Goal: Task Accomplishment & Management: Manage account settings

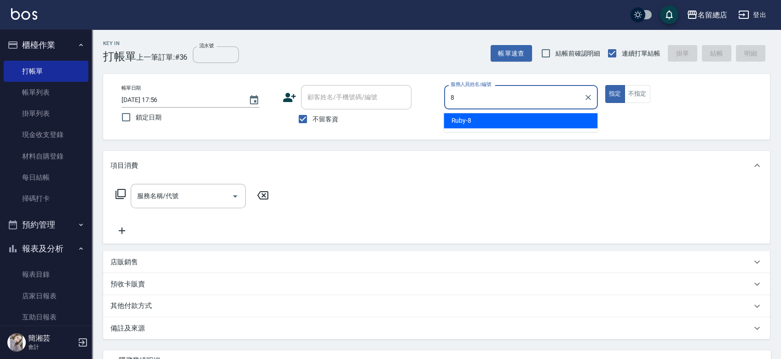
type input "Ruby-8"
type button "true"
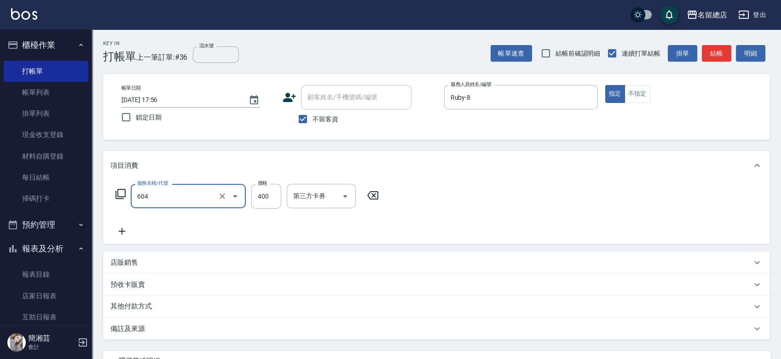
type input "健康洗髮(604)"
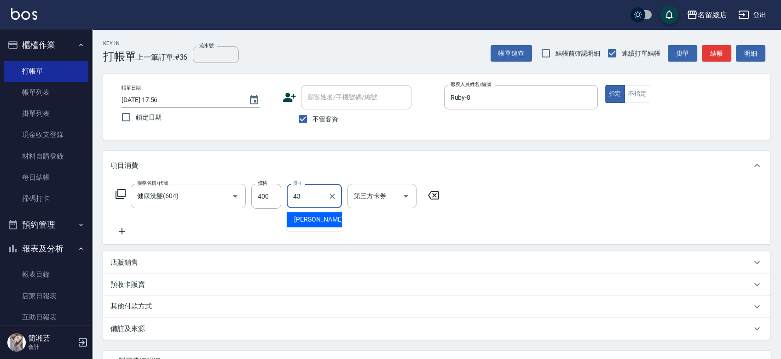
type input "黃郁涵-43"
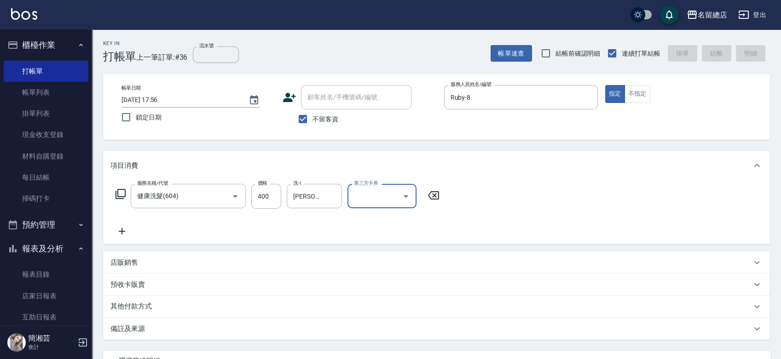
type input "2025/09/07 19:03"
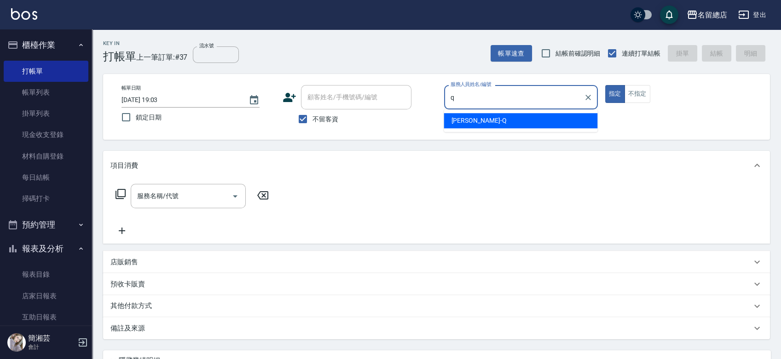
type input "Joyce-Q"
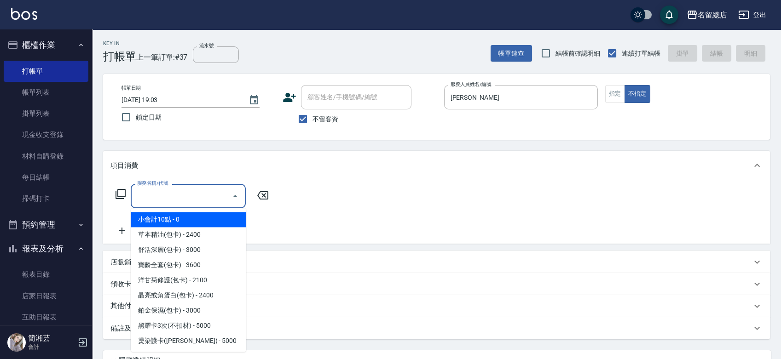
click at [191, 201] on input "服務名稱/代號" at bounding box center [181, 196] width 93 height 16
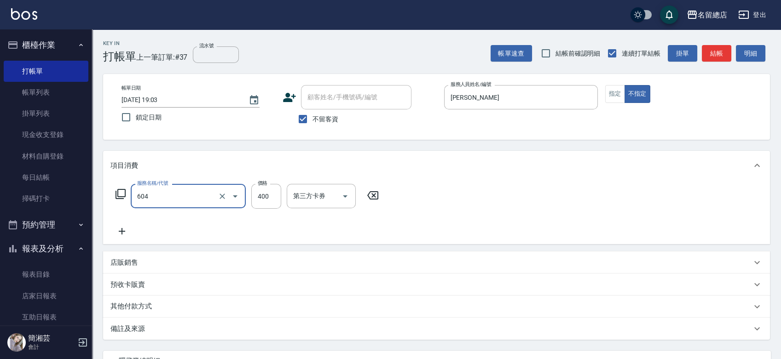
type input "健康洗髮(604)"
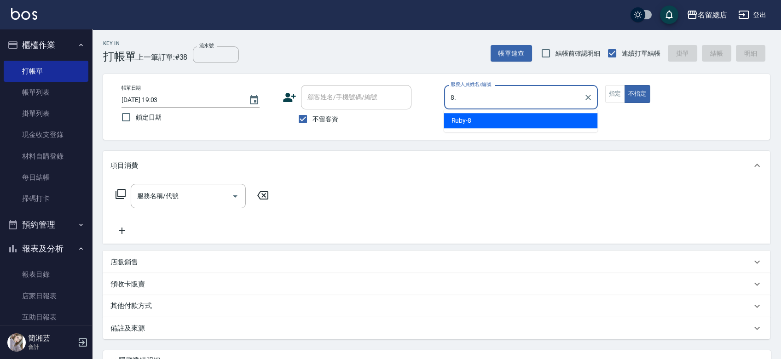
type input "8."
click at [625, 85] on button "不指定" at bounding box center [638, 94] width 26 height 18
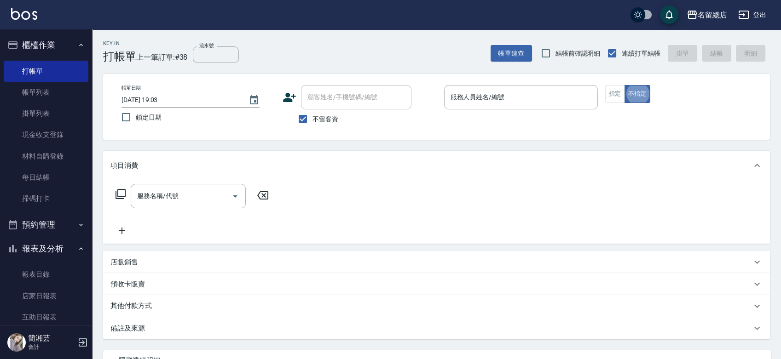
type button "false"
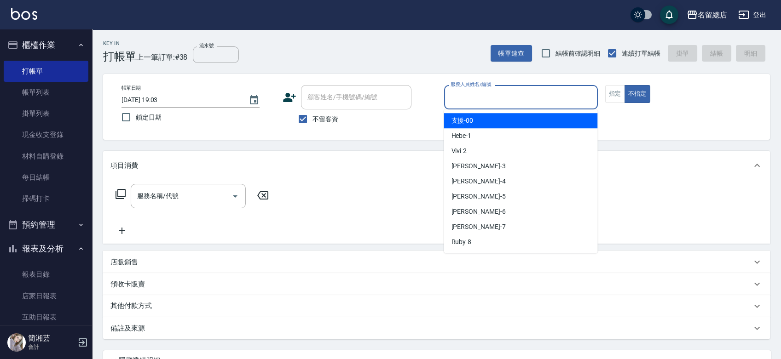
click at [507, 101] on input "服務人員姓名/編號" at bounding box center [520, 97] width 145 height 16
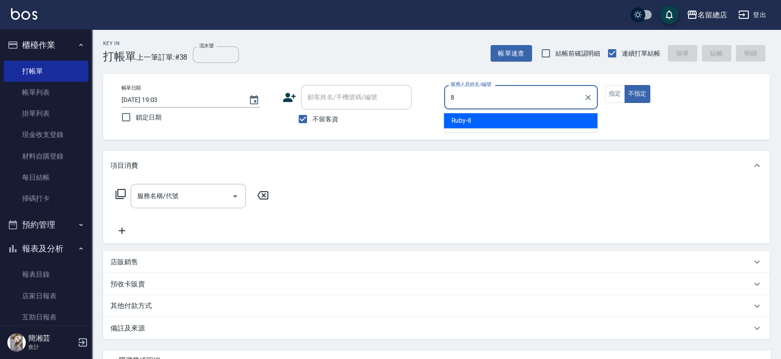
type input "Ruby-8"
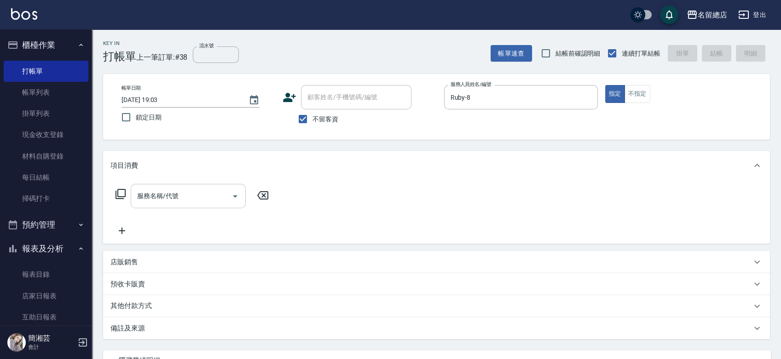
click at [183, 194] on input "服務名稱/代號" at bounding box center [181, 196] width 93 height 16
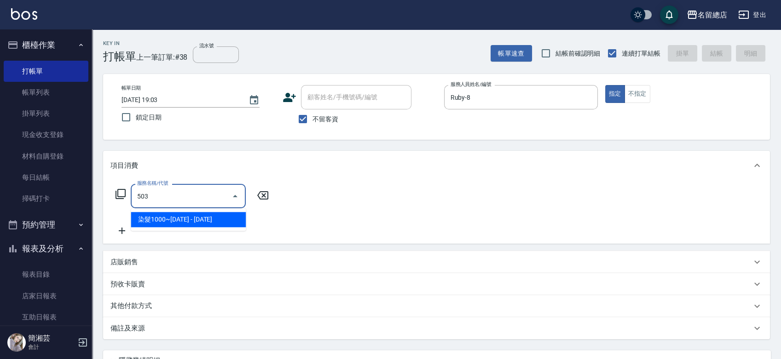
type input "染髮1000~1499(503)"
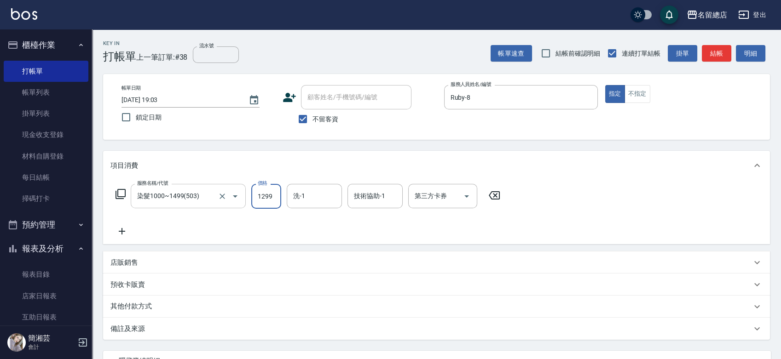
type input "1299"
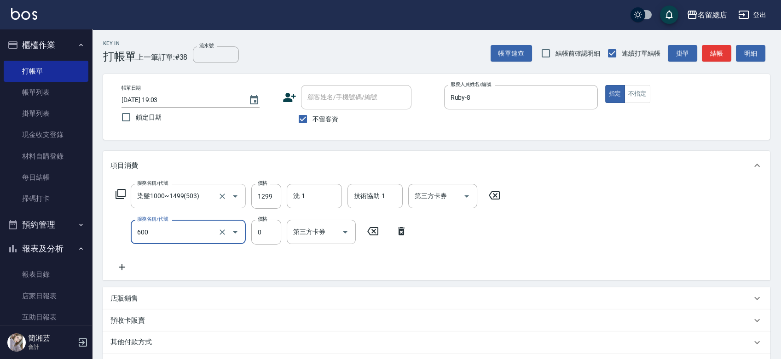
type input "洗髮(免費)(600)"
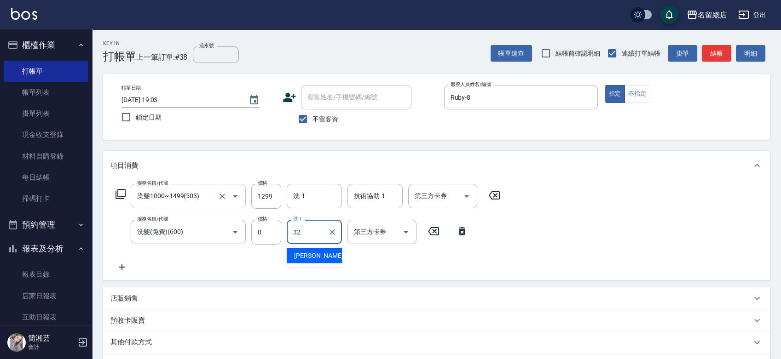
type input "王筱婷-32"
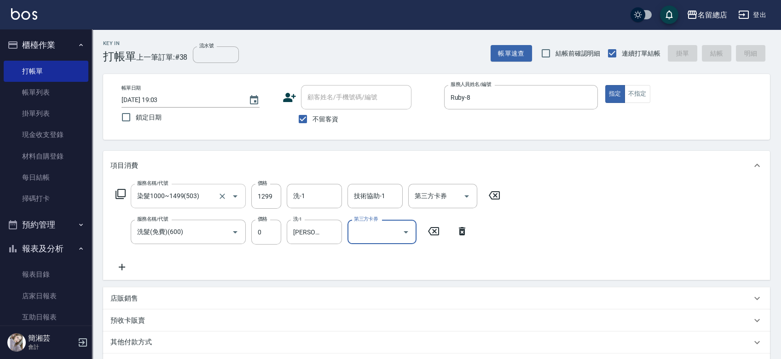
type input "2025/09/07 19:04"
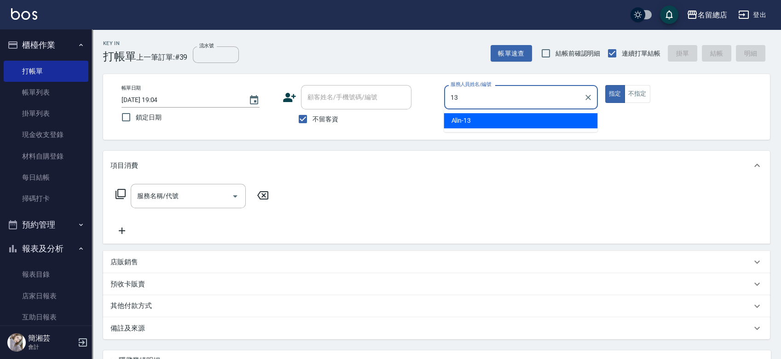
type input "Alin-13"
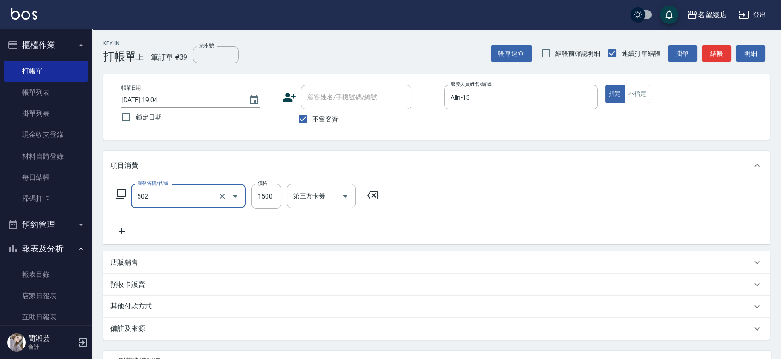
type input "染髮1500以上(502)"
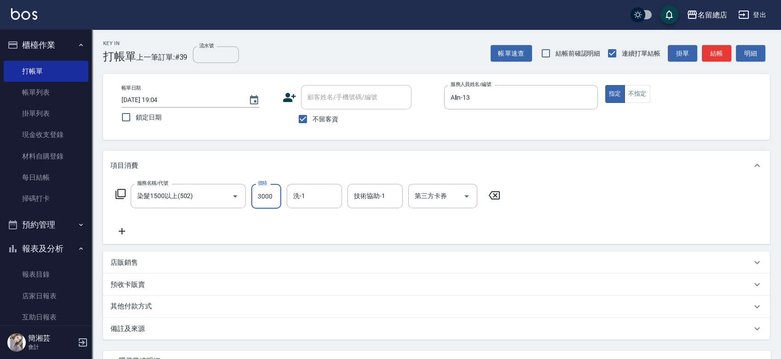
type input "3000"
type input "陳鳳儀-35"
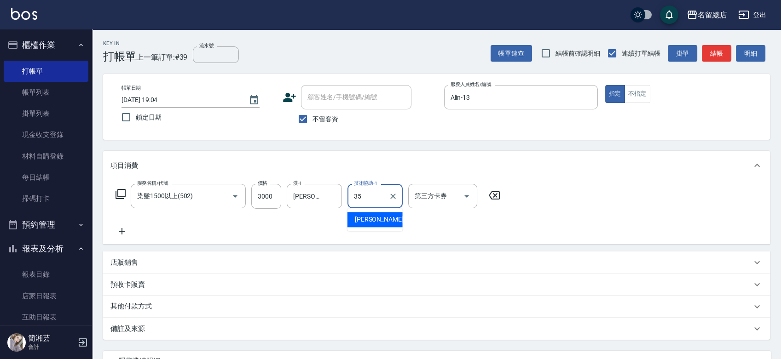
type input "陳鳳儀-35"
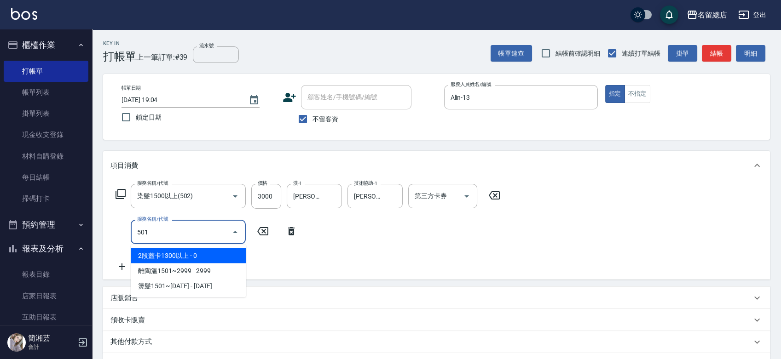
type input "2段蓋卡1300以上(501)"
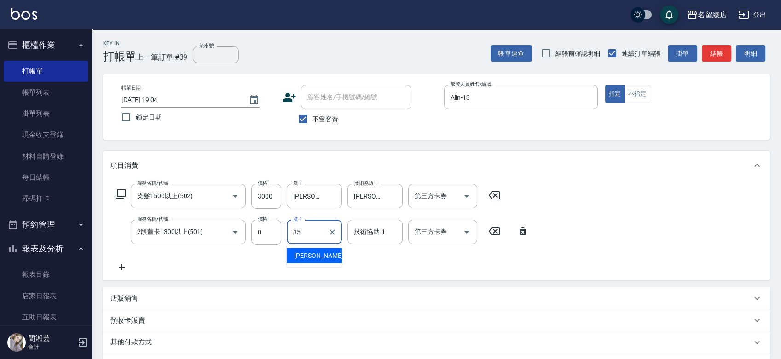
type input "陳鳳儀-35"
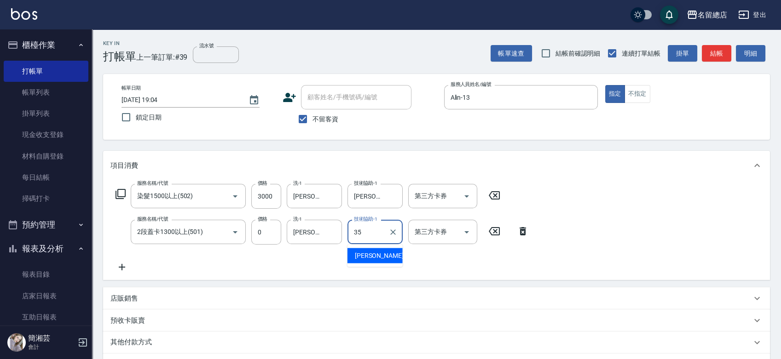
type input "陳鳳儀-35"
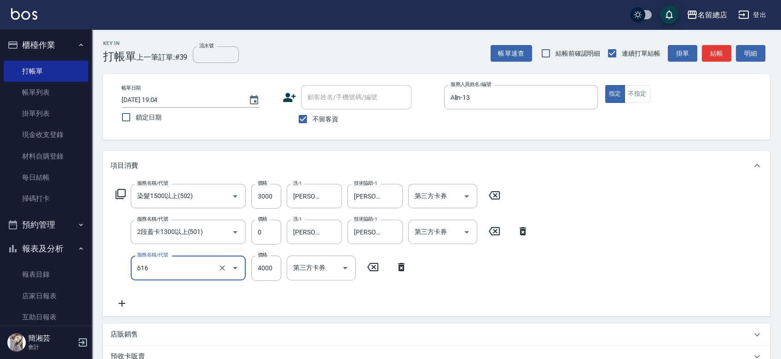
type input "自備接髮(616)"
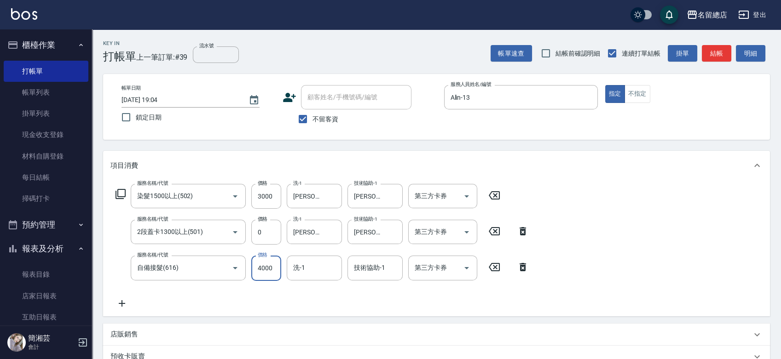
click at [271, 267] on input "4000" at bounding box center [266, 268] width 30 height 25
type input "2000"
type input "蔡㚥晴-33"
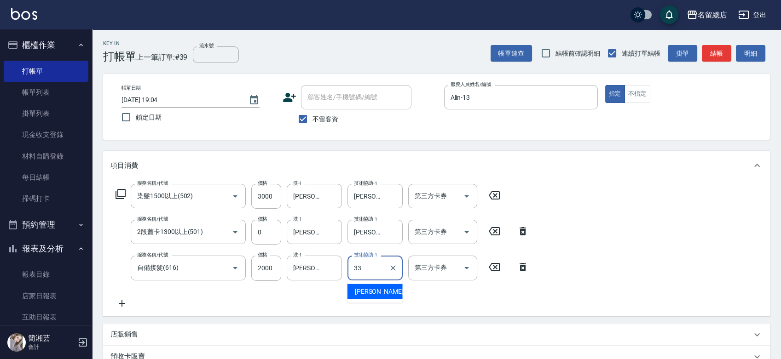
type input "蔡㚥晴-33"
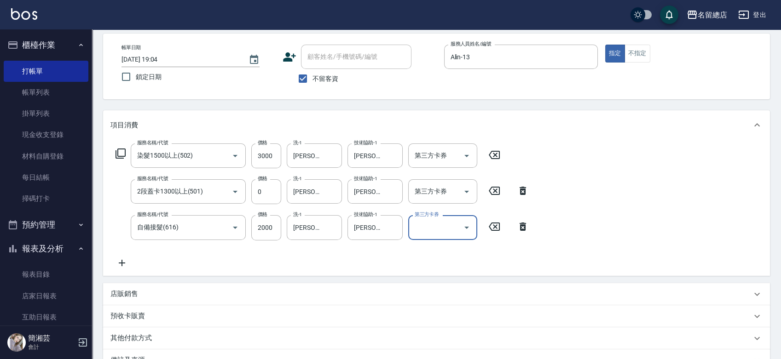
scroll to position [153, 0]
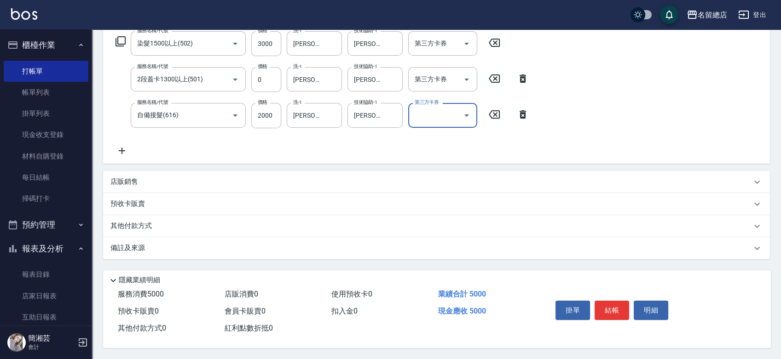
click at [215, 224] on div "其他付款方式" at bounding box center [430, 226] width 641 height 10
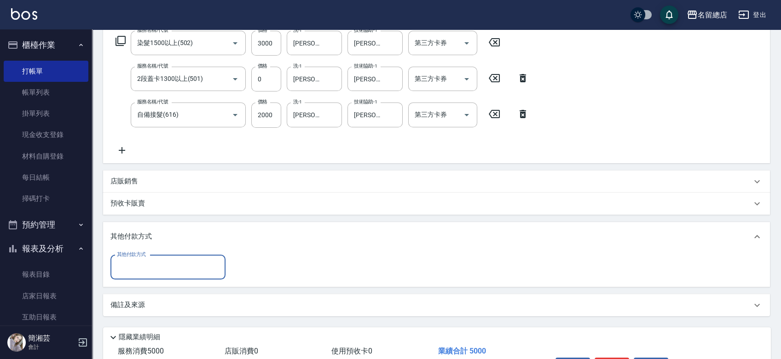
scroll to position [0, 0]
click at [203, 264] on input "其他付款方式" at bounding box center [168, 268] width 107 height 16
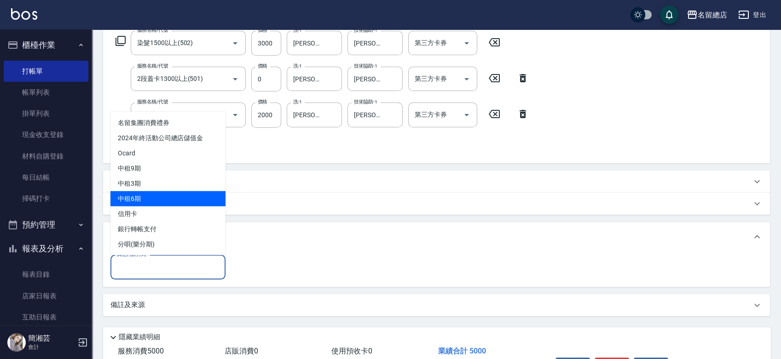
click at [188, 205] on span "中租6期" at bounding box center [167, 198] width 115 height 15
type input "中租6期"
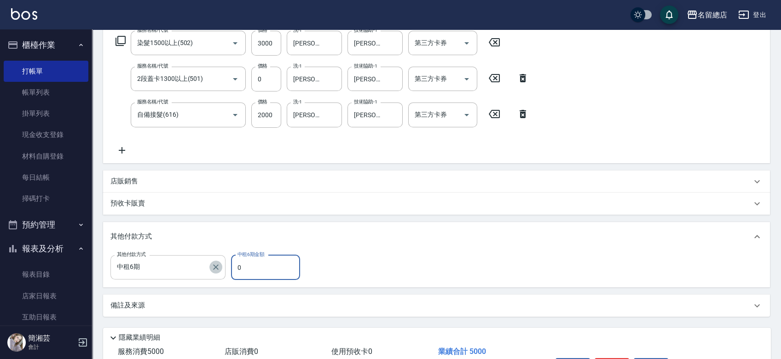
click at [213, 264] on icon "Clear" at bounding box center [215, 267] width 9 height 9
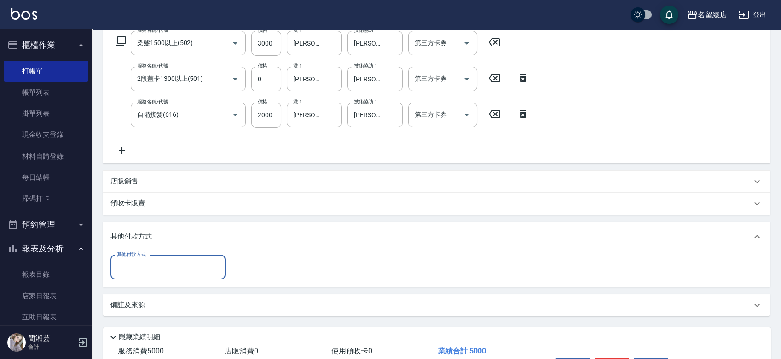
click at [149, 263] on input "其他付款方式" at bounding box center [168, 268] width 107 height 16
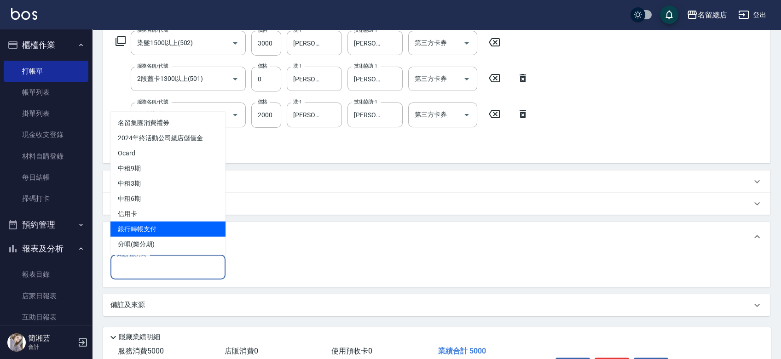
click at [156, 230] on span "銀行轉帳支付" at bounding box center [167, 228] width 115 height 15
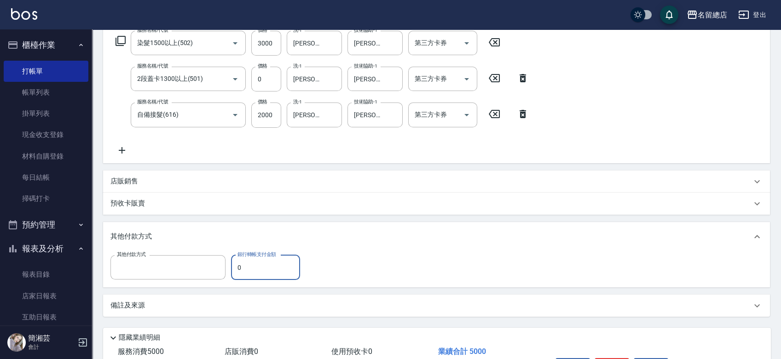
type input "銀行轉帳支付"
click at [214, 264] on icon "Clear" at bounding box center [215, 267] width 9 height 9
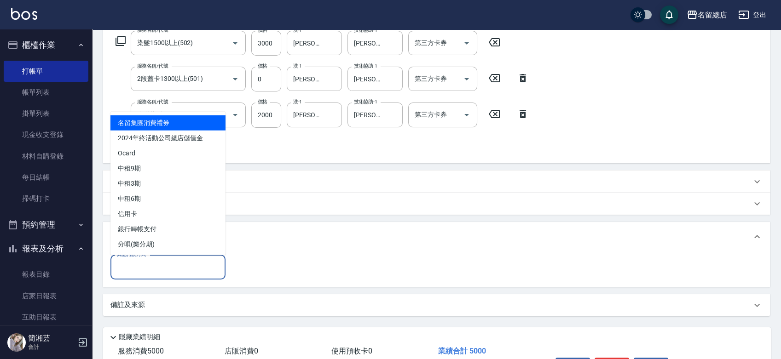
click at [160, 266] on input "其他付款方式" at bounding box center [168, 268] width 107 height 16
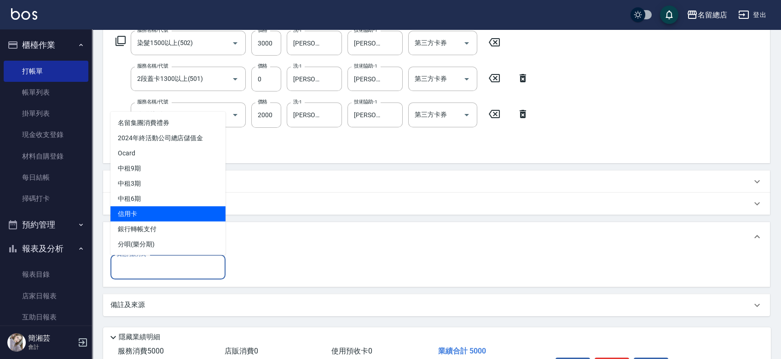
click at [163, 216] on span "信用卡" at bounding box center [167, 213] width 115 height 15
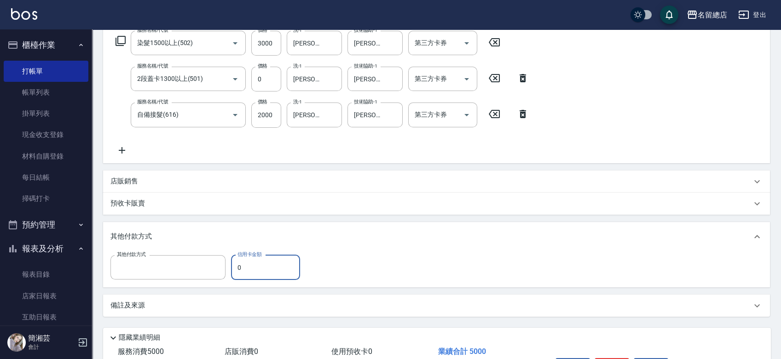
type input "信用卡"
type input "5000"
type input "2025/09/07 19:06"
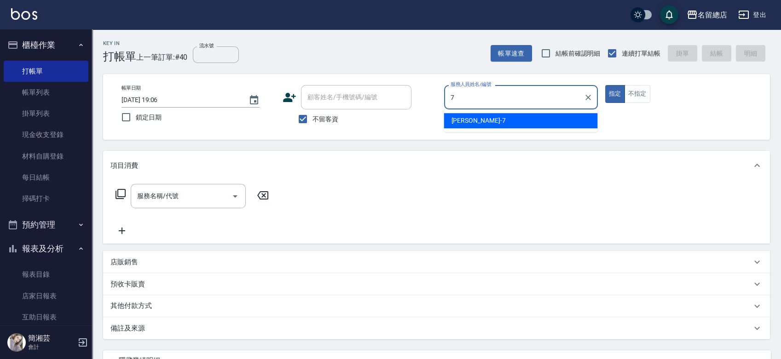
type input "Mick-7"
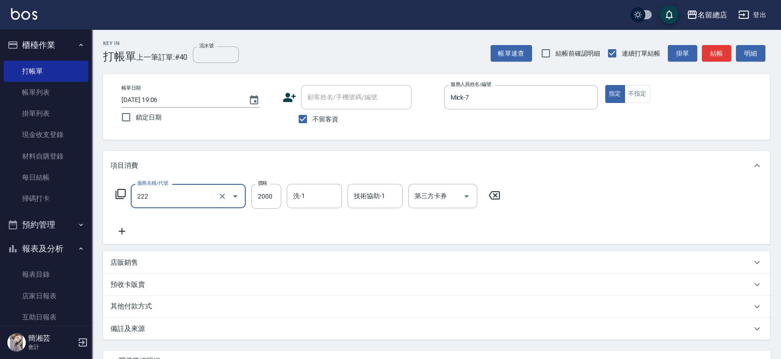
type input "燙髮2000以上(222)"
type input "2500"
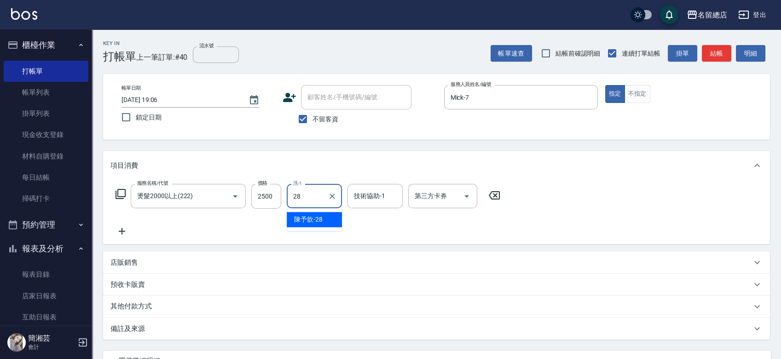
type input "陳予歆-28"
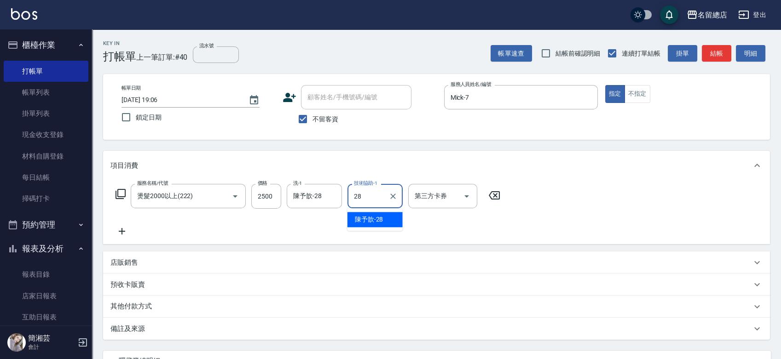
type input "陳予歆-28"
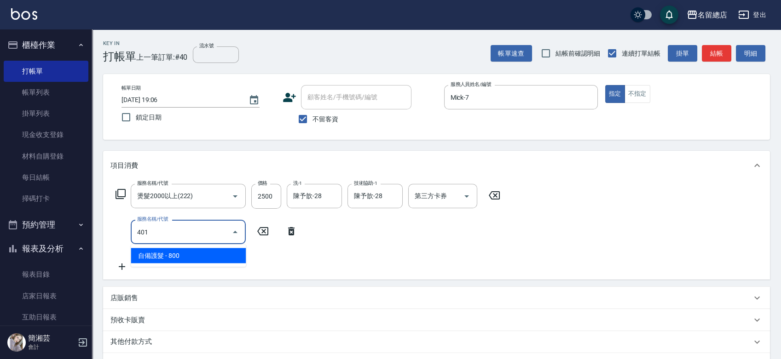
type input "自備護髮(401)"
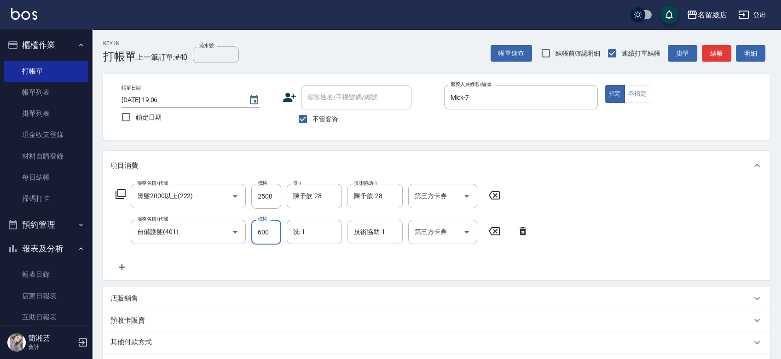
type input "600"
type input "陳予歆-28"
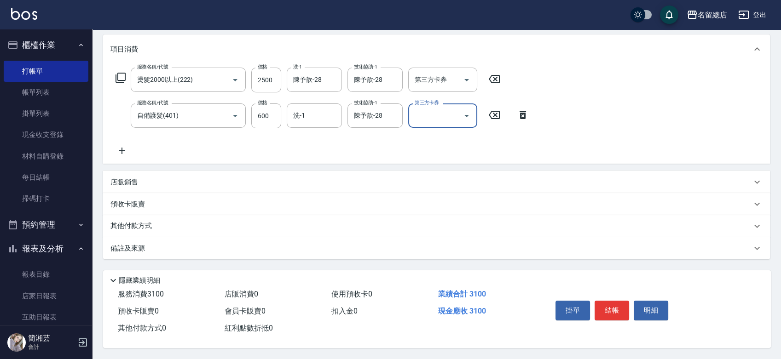
scroll to position [119, 0]
click at [150, 215] on div "其他付款方式" at bounding box center [436, 226] width 667 height 22
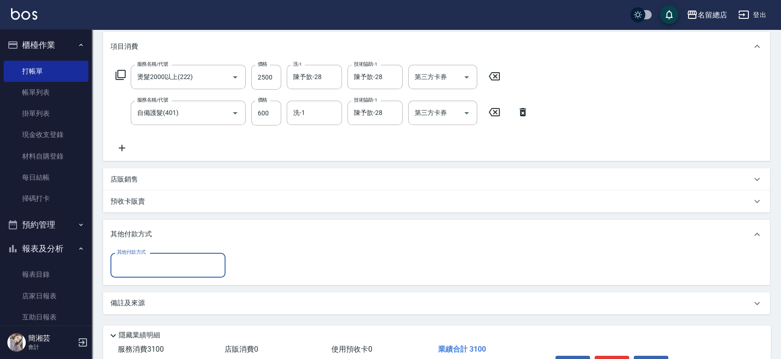
scroll to position [0, 0]
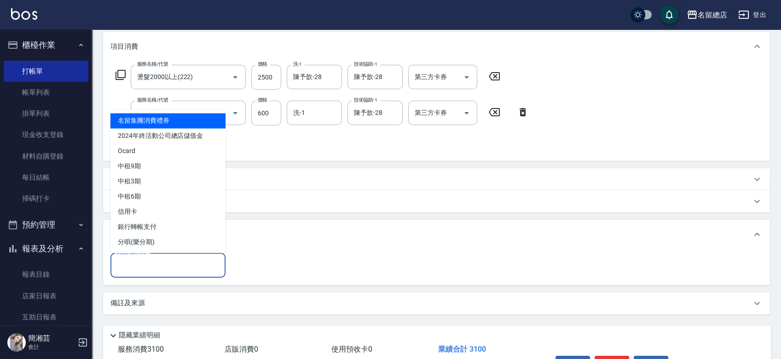
click at [162, 268] on input "其他付款方式" at bounding box center [168, 265] width 107 height 16
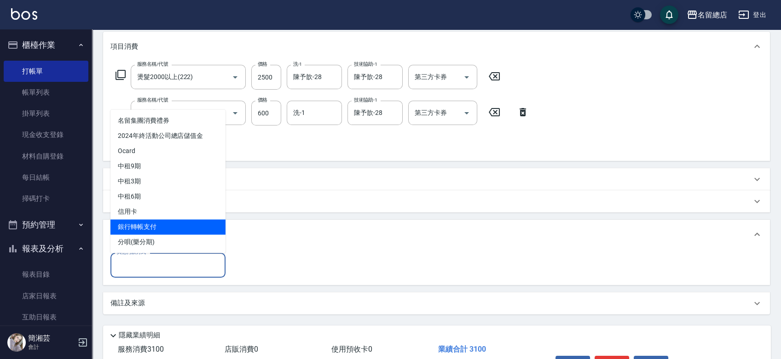
click at [151, 220] on span "銀行轉帳支付" at bounding box center [167, 227] width 115 height 15
type input "銀行轉帳支付"
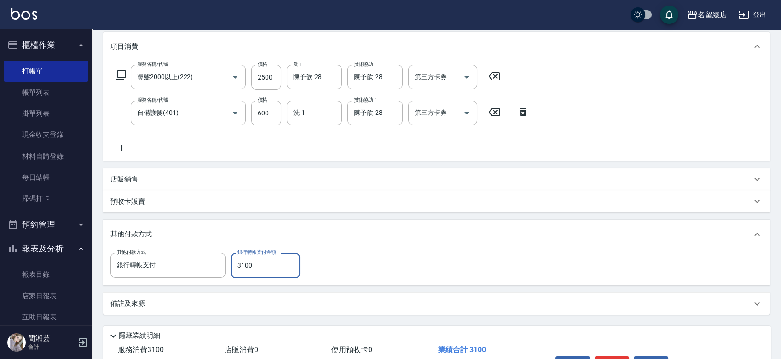
type input "3100"
type input "2025/09/07 19:07"
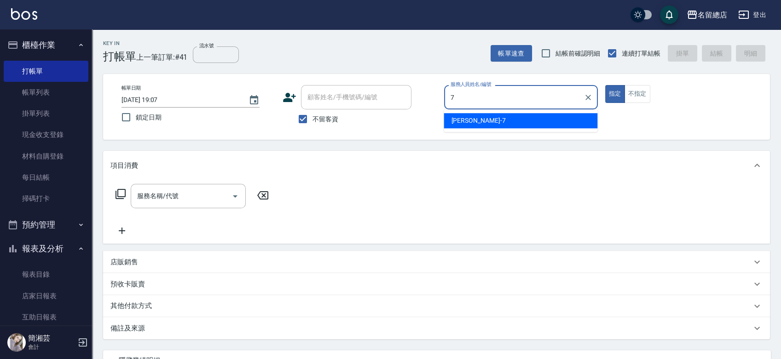
type input "Mick-7"
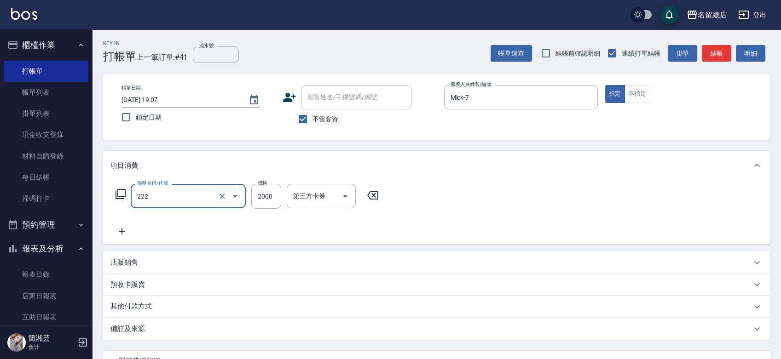
type input "燙髮2000以上(222)"
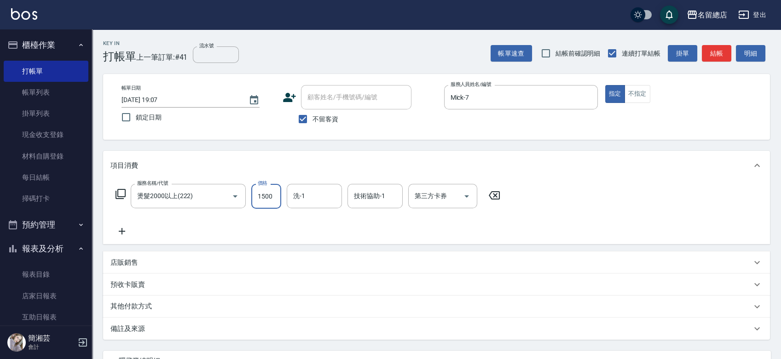
type input "1500"
click at [152, 309] on p "其他付款方式" at bounding box center [133, 307] width 46 height 10
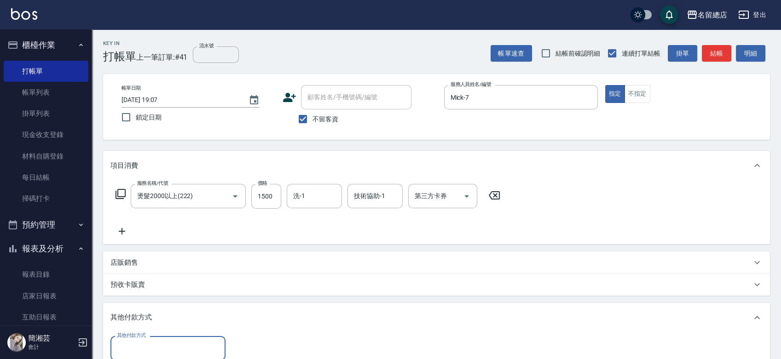
click at [153, 356] on input "其他付款方式" at bounding box center [168, 349] width 107 height 16
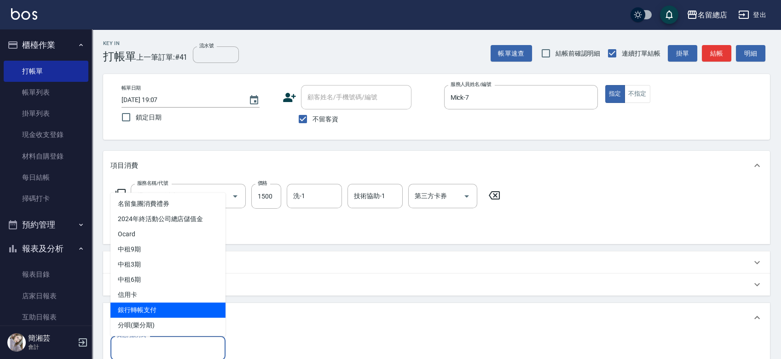
click at [156, 308] on span "銀行轉帳支付" at bounding box center [167, 310] width 115 height 15
type input "銀行轉帳支付"
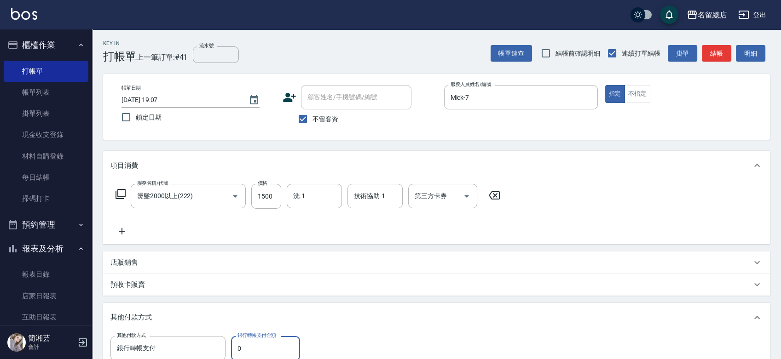
scroll to position [2, 0]
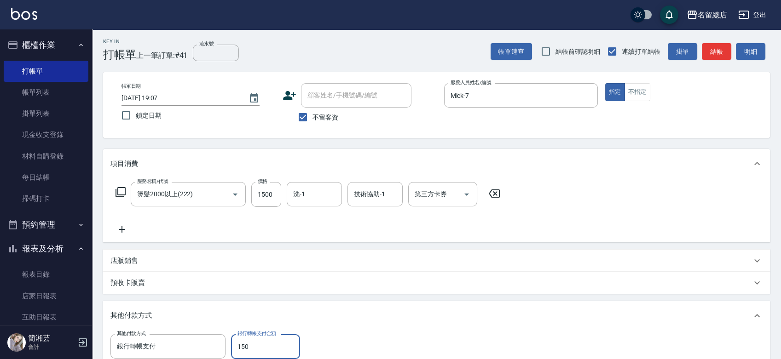
type input "1500"
type input "2025/09/07 19:08"
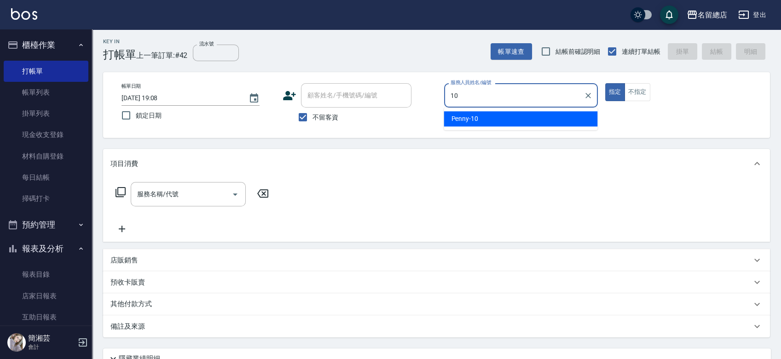
type input "Penny-10"
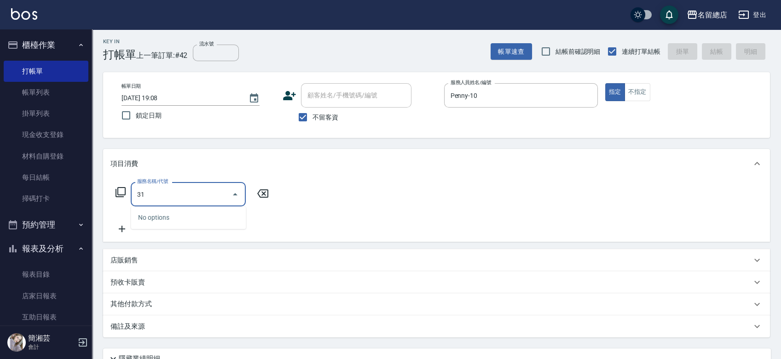
type input "3"
type input "陶溫3000以上(213)"
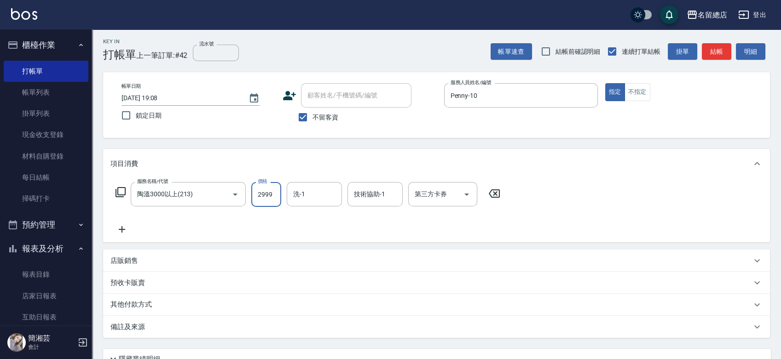
type input "2999"
type input "謝雅筑-26"
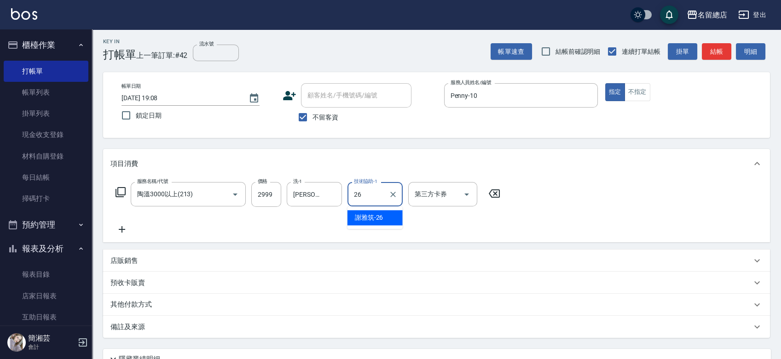
type input "謝雅筑-26"
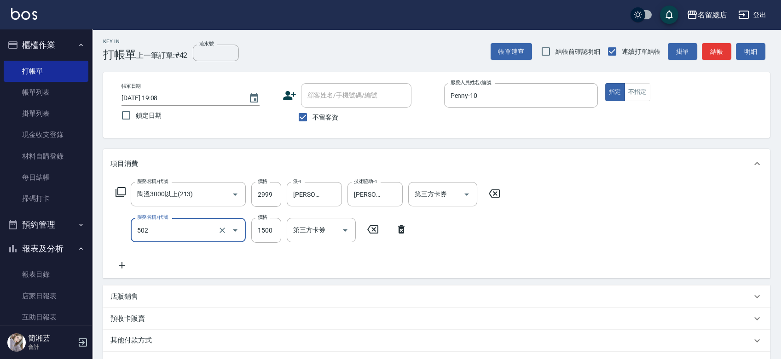
type input "染髮1500以上(502)"
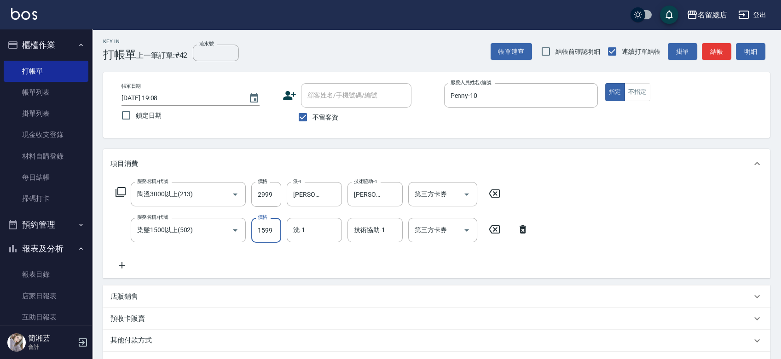
type input "1599"
type input "謝雅筑-26"
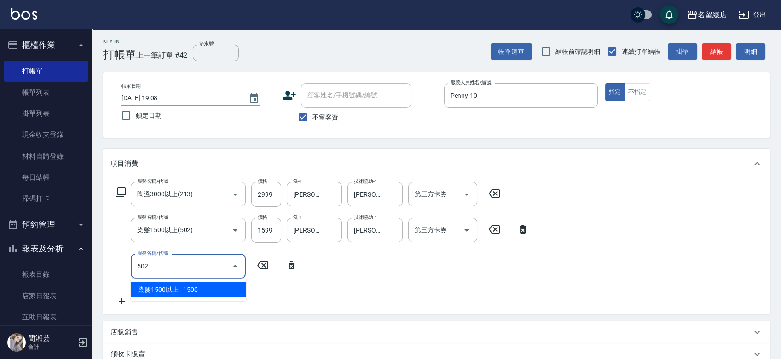
type input "染髮1500以上(502)"
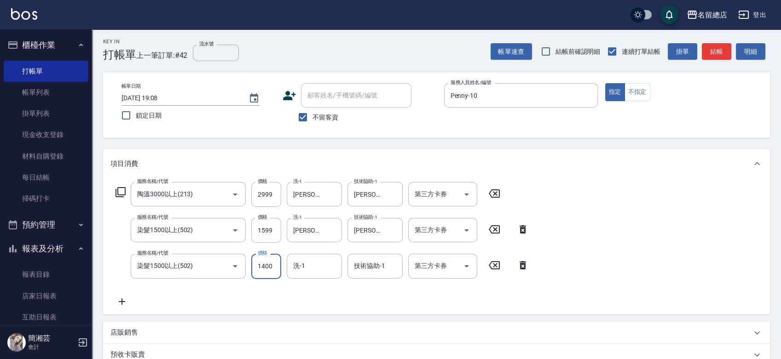
type input "1400"
type input "謝雅筑-26"
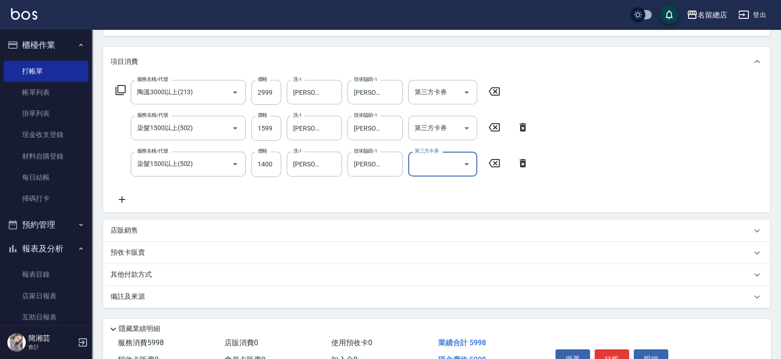
click at [173, 266] on div "其他付款方式" at bounding box center [436, 275] width 667 height 22
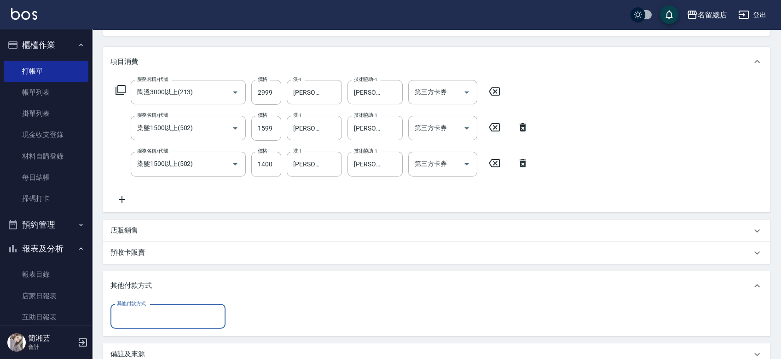
scroll to position [0, 0]
click at [157, 314] on input "其他付款方式" at bounding box center [168, 317] width 107 height 16
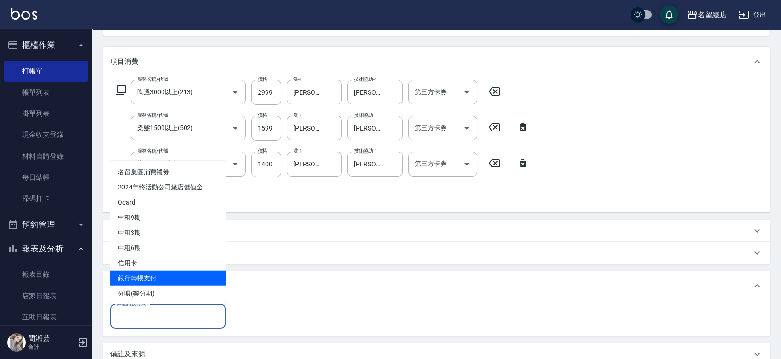
click at [163, 277] on span "銀行轉帳支付" at bounding box center [167, 278] width 115 height 15
type input "銀行轉帳支付"
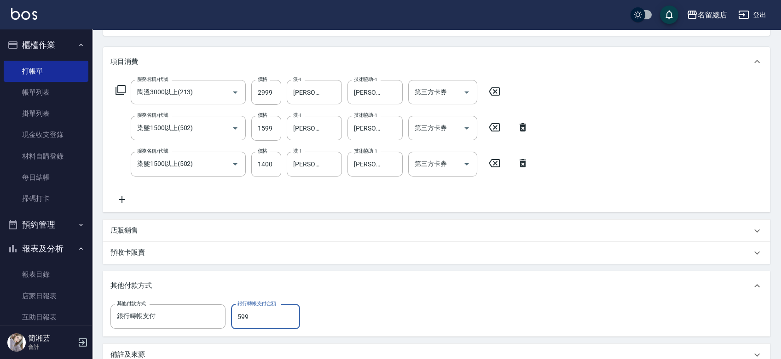
type input "5998"
type input "2025/09/07 19:09"
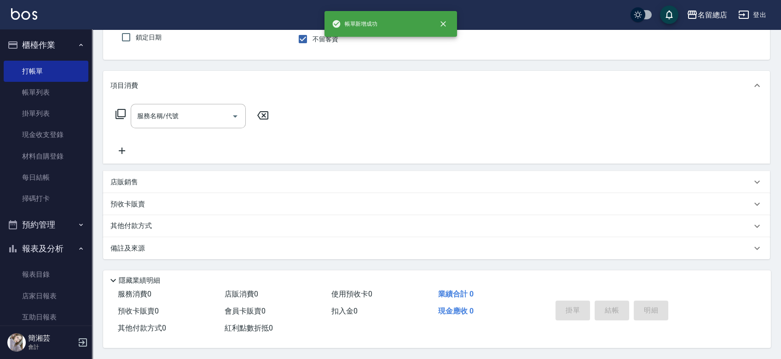
scroll to position [83, 0]
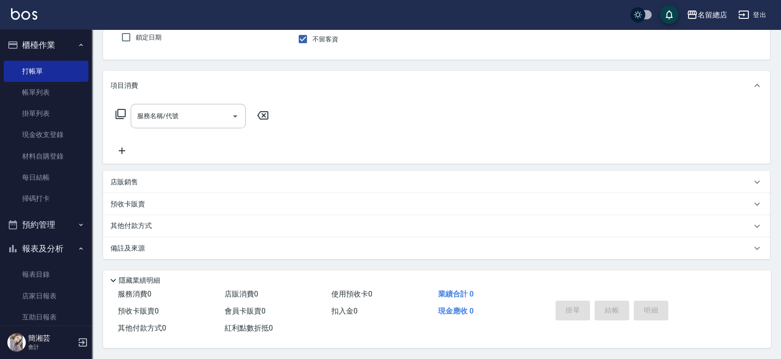
click at [148, 336] on div "服務消費 0 店販消費 0 使用預收卡 0 業績合計 0 預收卡販賣 0 會員卡販賣 0 扣入金 0 現金應收 0 其他付款方式 0 紅利點數折抵 0" at bounding box center [322, 311] width 438 height 51
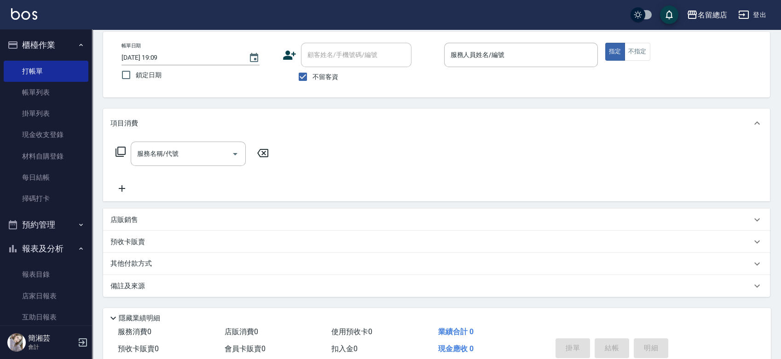
scroll to position [0, 0]
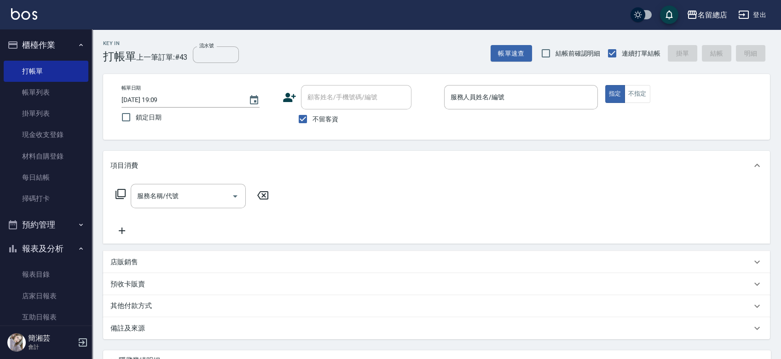
click at [176, 254] on div "店販銷售" at bounding box center [436, 262] width 667 height 22
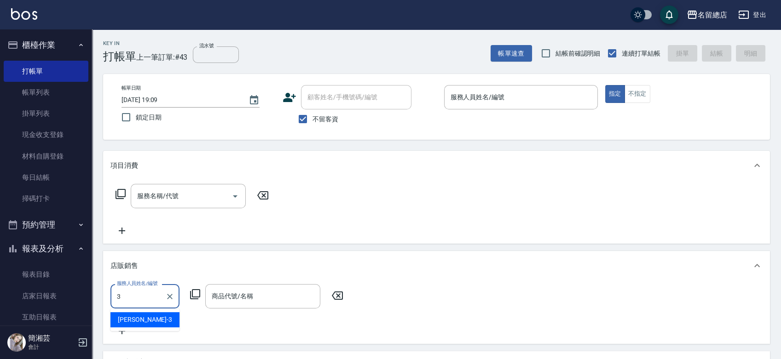
type input "楊芷涵-3"
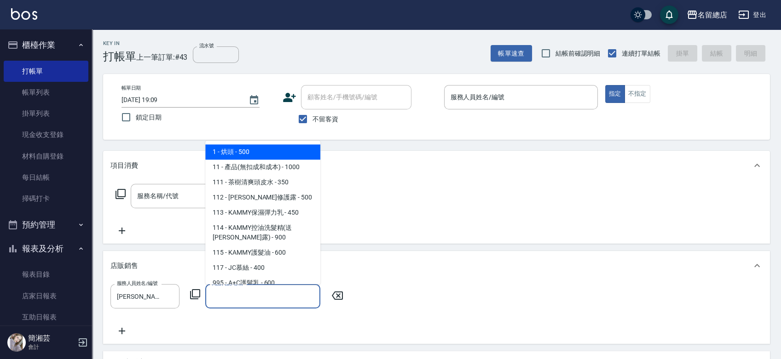
click at [229, 303] on input "商品代號/名稱" at bounding box center [262, 297] width 107 height 16
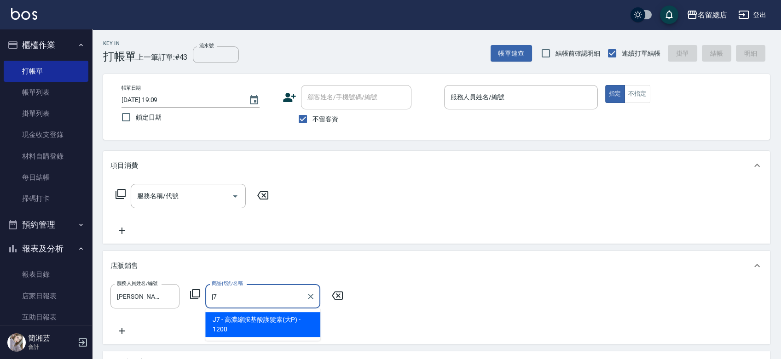
type input "j"
type input "生化科技修補霜(大)"
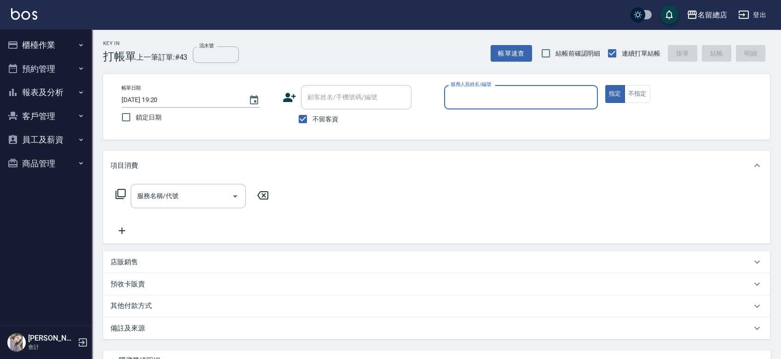
click at [187, 258] on div "店販銷售" at bounding box center [430, 263] width 641 height 10
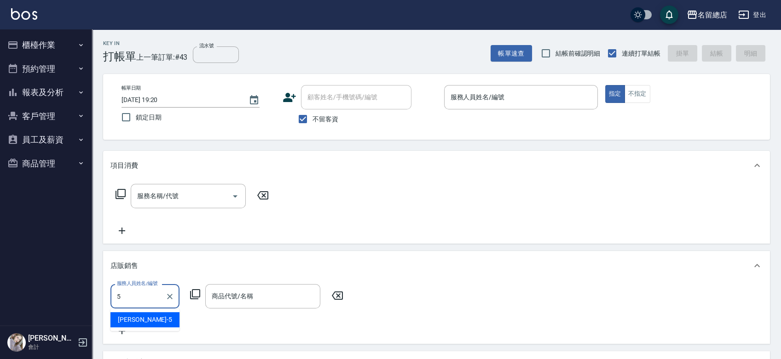
type input "Kelly-5"
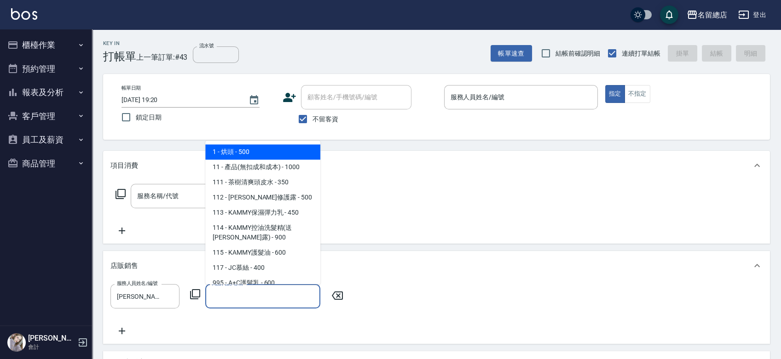
click at [253, 299] on input "商品代號/名稱" at bounding box center [262, 297] width 107 height 16
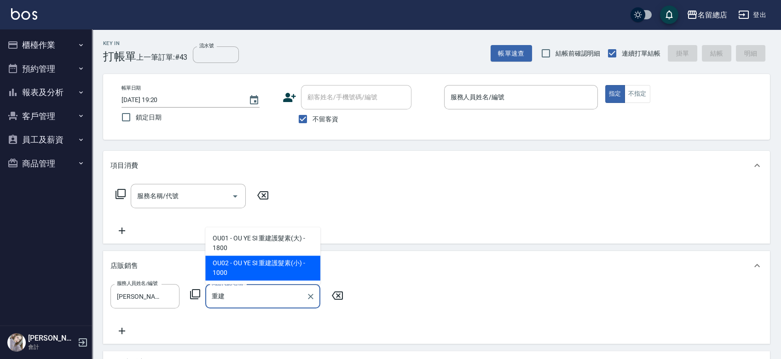
click at [233, 265] on span "OU02 - OU YE SI 重建護髮素(小) - 1000" at bounding box center [262, 268] width 115 height 25
type input "OU YE SI 重建護髮素(小)"
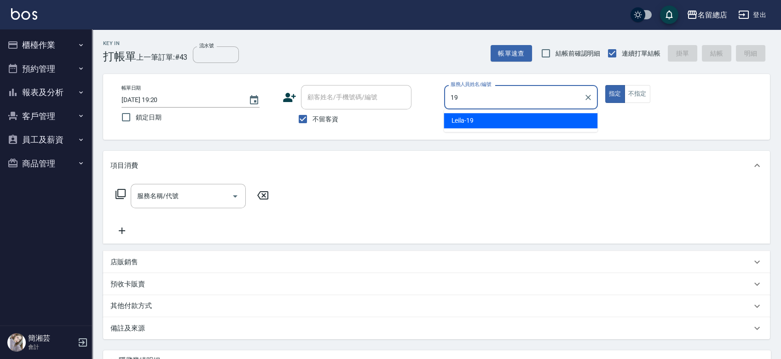
type input "Leila-19"
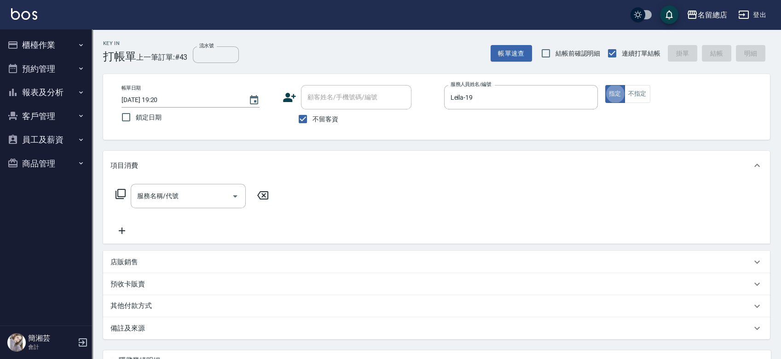
type button "true"
click at [306, 111] on input "不留客資" at bounding box center [302, 119] width 19 height 19
checkbox input "false"
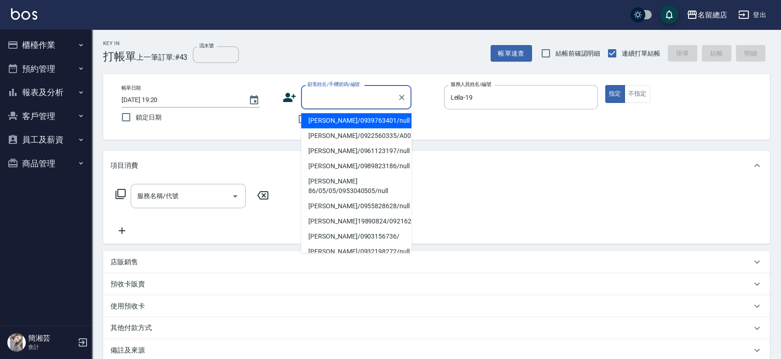
click at [319, 96] on input "顧客姓名/手機號碼/編號" at bounding box center [349, 97] width 88 height 16
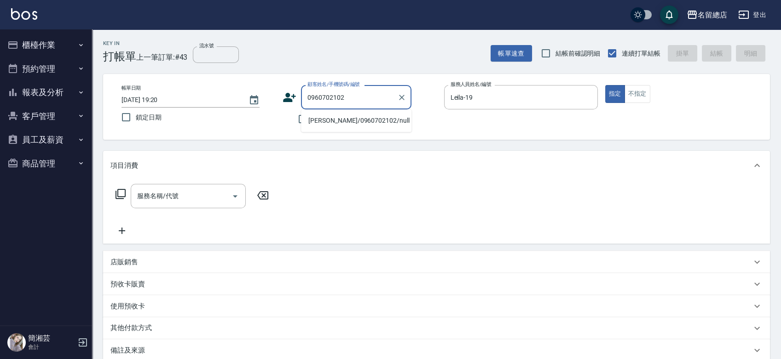
type input "胡嘉容/0960702102/null"
click at [605, 85] on button "指定" at bounding box center [615, 94] width 20 height 18
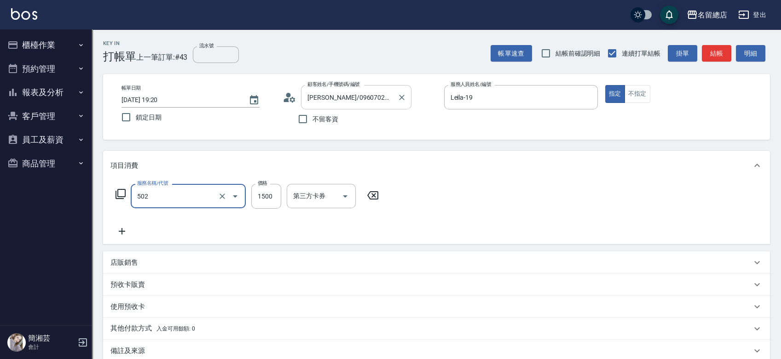
type input "染髮1500以上(502)"
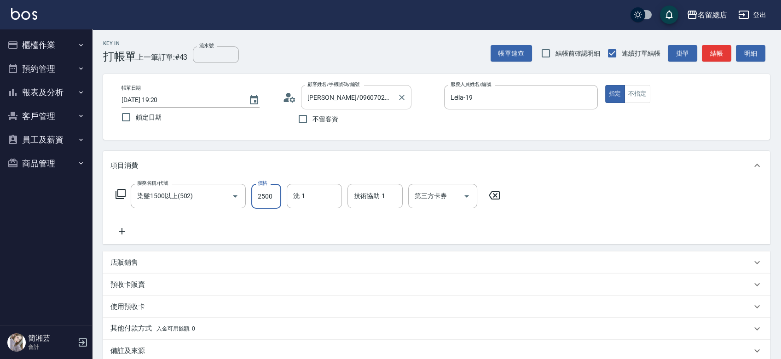
type input "2500"
type input "吳爭錡-36"
click at [171, 277] on div "預收卡販賣" at bounding box center [436, 285] width 667 height 22
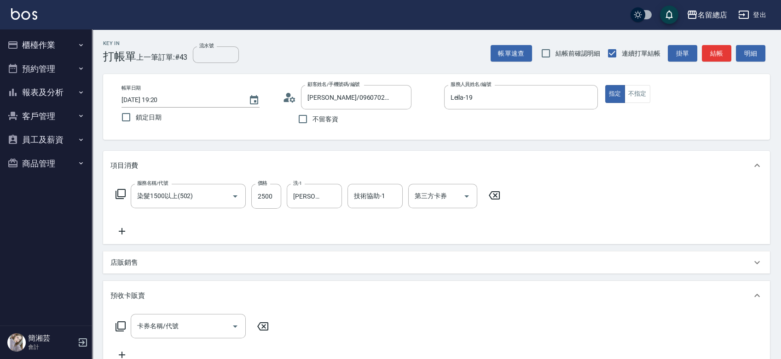
click at [172, 268] on div "店販銷售" at bounding box center [436, 263] width 667 height 22
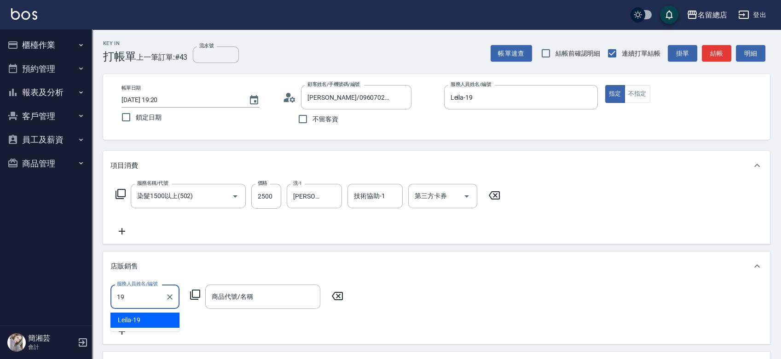
type input "Leila-19"
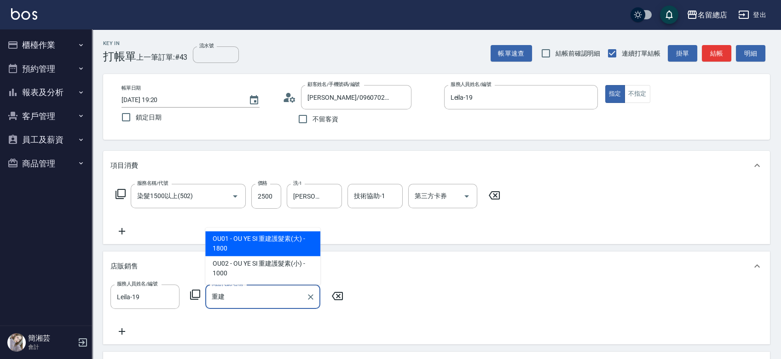
click at [294, 268] on span "OU02 - OU YE SI 重建護髮素(小) - 1000" at bounding box center [262, 268] width 115 height 25
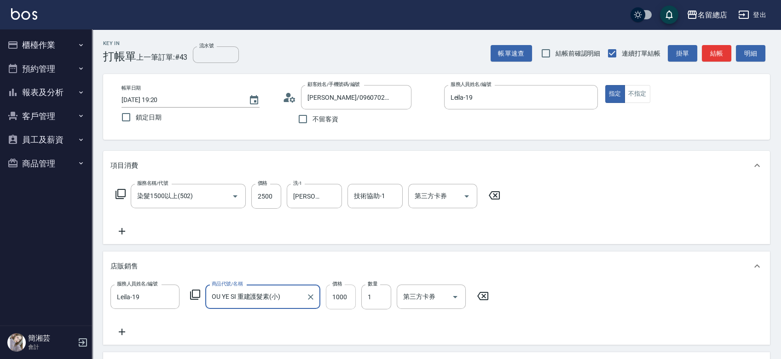
type input "OU YE SI 重建護髮素(小)"
click at [341, 291] on input "1000" at bounding box center [341, 297] width 30 height 25
type input "900"
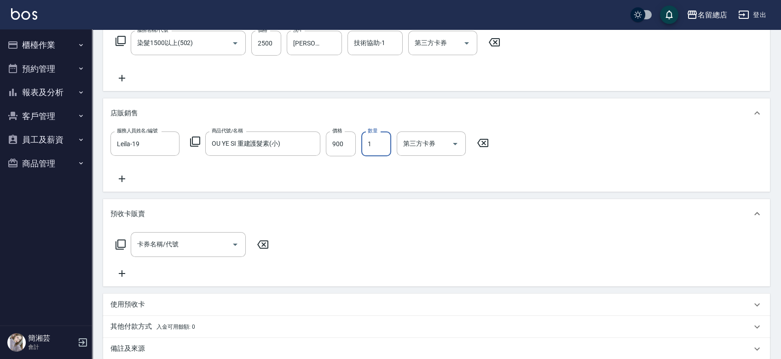
scroll to position [255, 0]
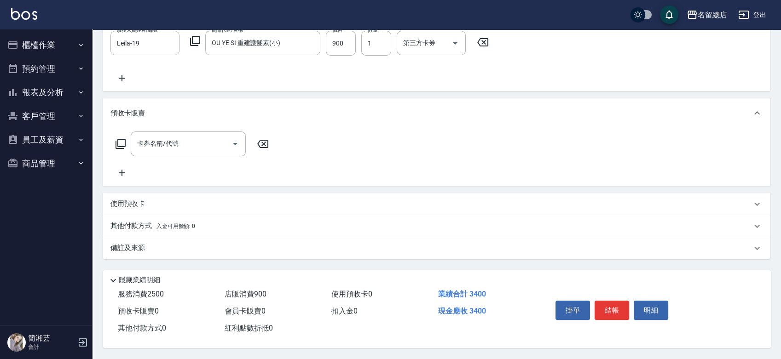
drag, startPoint x: 175, startPoint y: 220, endPoint x: 169, endPoint y: 236, distance: 16.3
click at [175, 221] on p "其他付款方式 入金可用餘額: 0" at bounding box center [152, 226] width 85 height 10
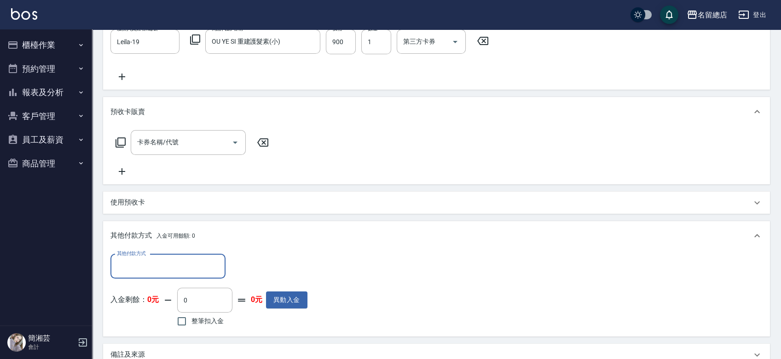
scroll to position [0, 0]
click at [161, 267] on input "其他付款方式" at bounding box center [168, 267] width 107 height 16
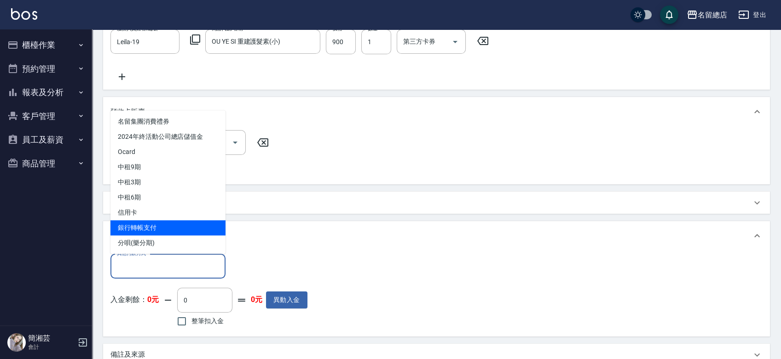
click at [161, 224] on span "銀行轉帳支付" at bounding box center [167, 227] width 115 height 15
type input "銀行轉帳支付"
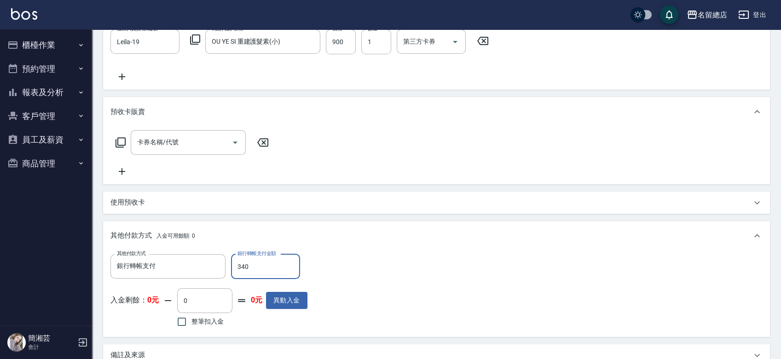
type input "3400"
type input "2025/09/07 19:27"
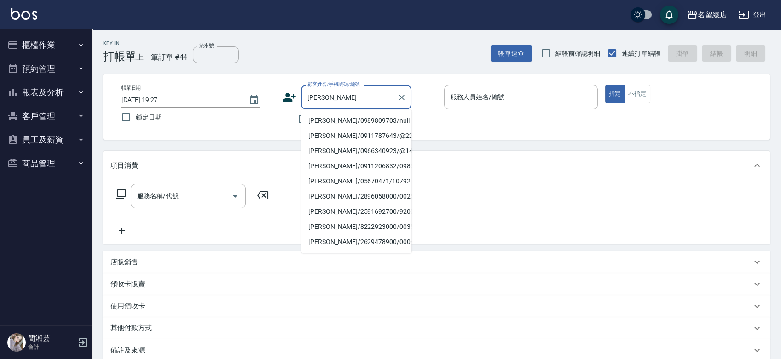
click at [342, 119] on li "王淑芳/0989809703/null" at bounding box center [356, 120] width 110 height 15
type input "王淑芳/0989809703/null"
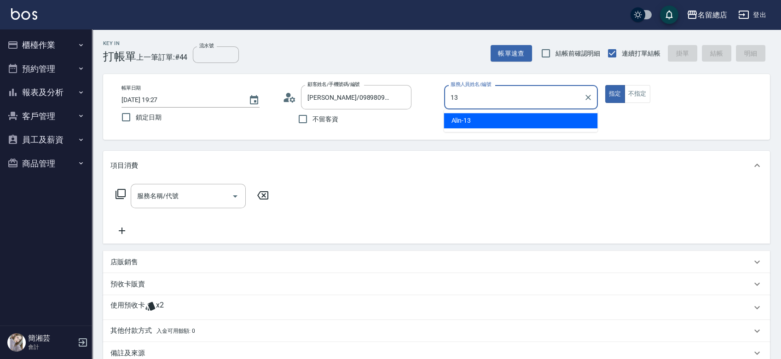
type input "Alin-13"
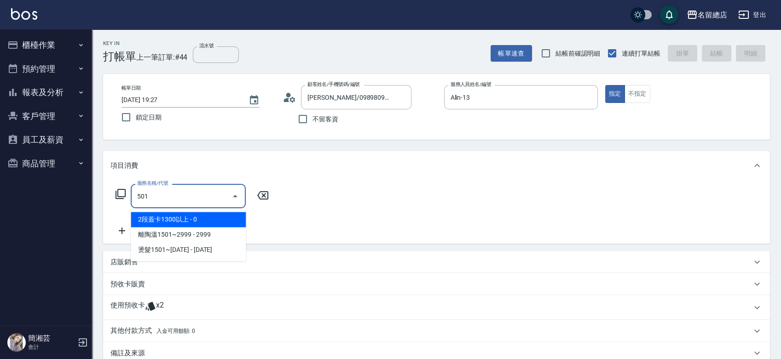
type input "2段蓋卡1300以上(501)"
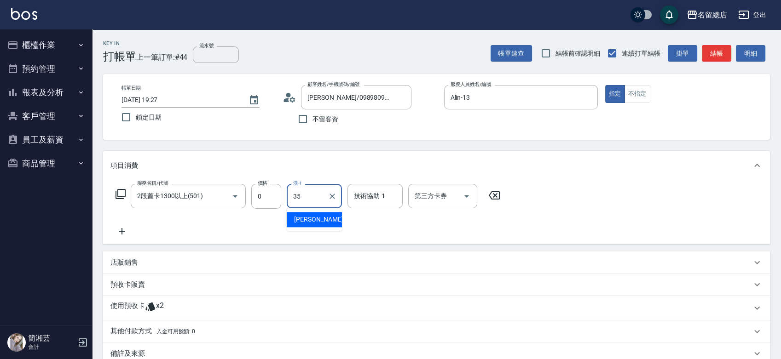
type input "陳鳳儀-35"
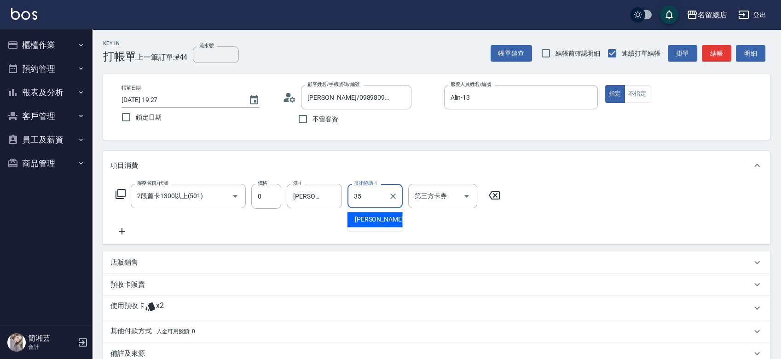
type input "陳鳳儀-35"
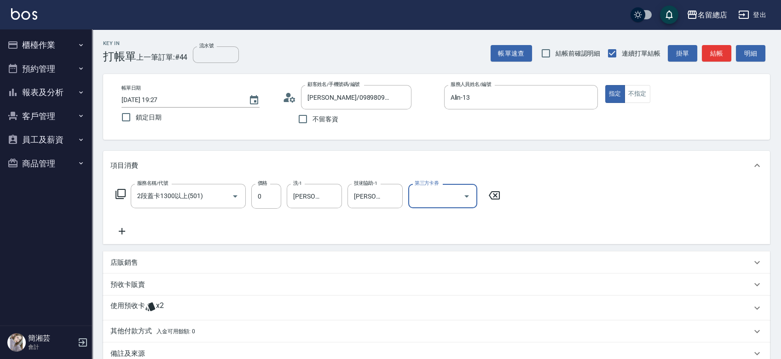
click at [159, 324] on div "項目消費 服務名稱/代號 2段蓋卡1300以上(501) 服務名稱/代號 價格 0 價格 洗-1 陳鳳儀-35 洗-1 技術協助-1 陳鳳儀-35 技術協助-…" at bounding box center [436, 258] width 667 height 214
click at [159, 313] on span "x2" at bounding box center [160, 308] width 8 height 14
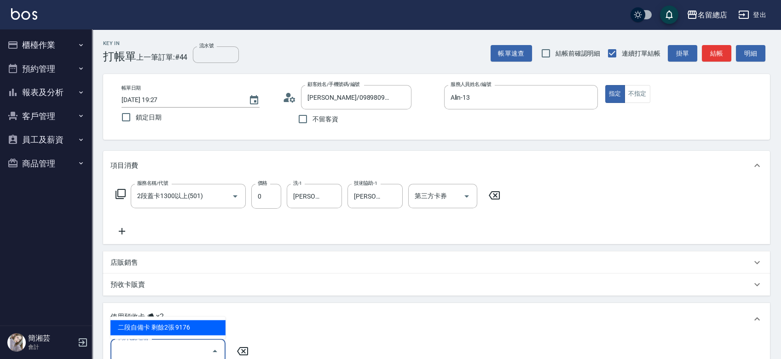
click at [157, 344] on input "卡券代號/名稱" at bounding box center [161, 351] width 93 height 16
click at [166, 324] on div "二段自備卡 剩餘2張 9176" at bounding box center [167, 327] width 115 height 15
type input "二段自備卡 9176"
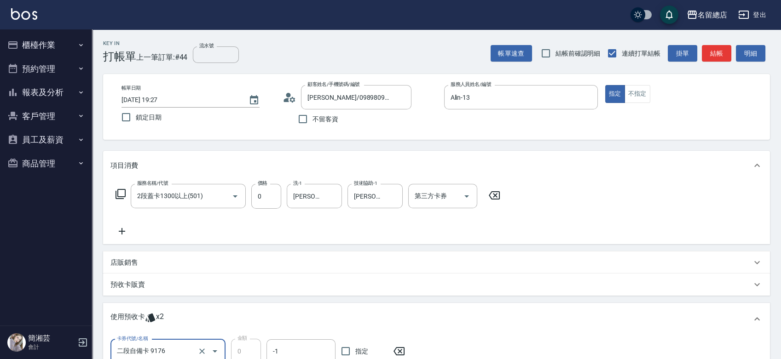
click at [358, 349] on span "指定" at bounding box center [361, 352] width 13 height 10
click at [355, 349] on input "指定" at bounding box center [345, 351] width 19 height 19
checkbox input "true"
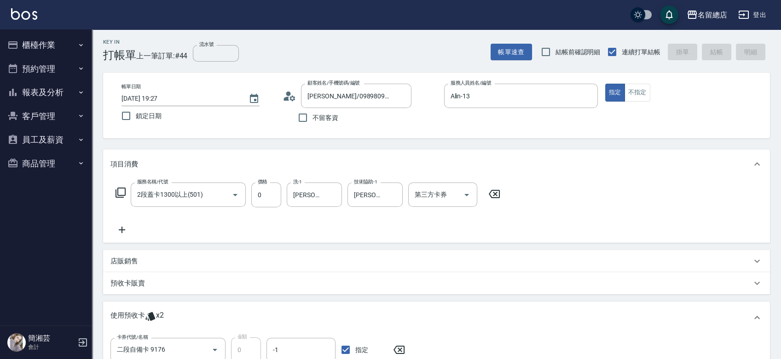
type input "2025/09/07 19:30"
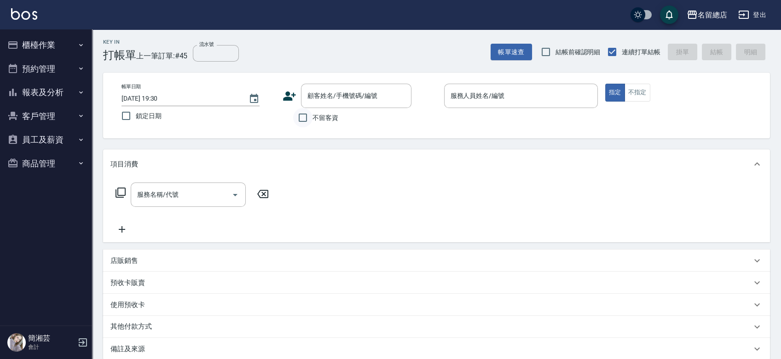
click at [313, 116] on span "不留客資" at bounding box center [326, 118] width 26 height 10
click at [313, 116] on input "不留客資" at bounding box center [302, 117] width 19 height 19
checkbox input "true"
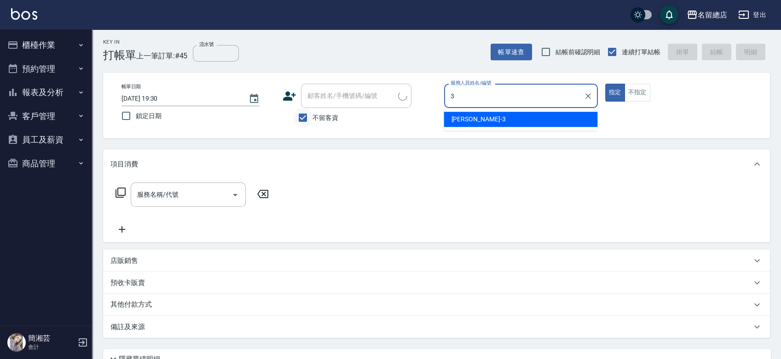
type input "楊芷涵-3"
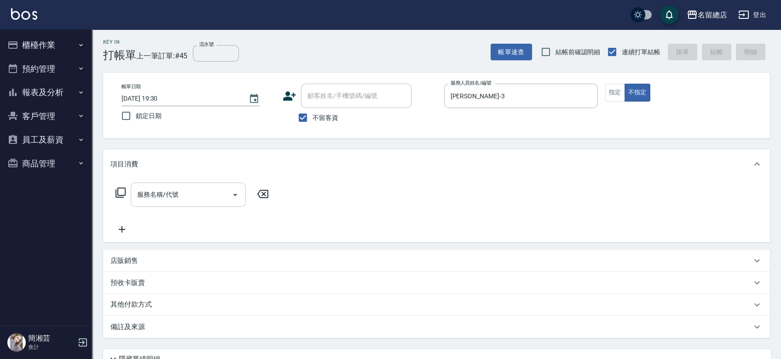
click at [188, 185] on div "服務名稱/代號" at bounding box center [188, 195] width 115 height 24
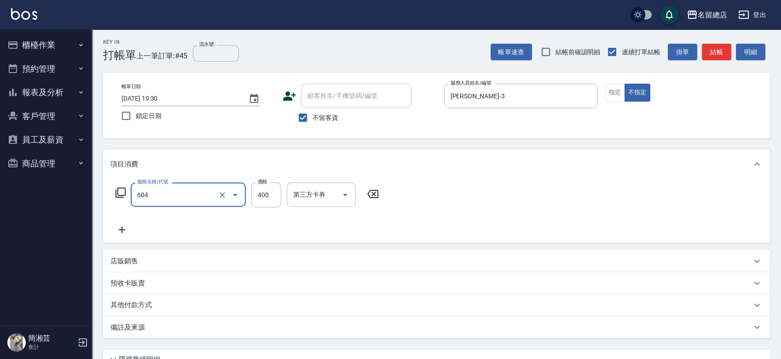
type input "健康洗髮(604)"
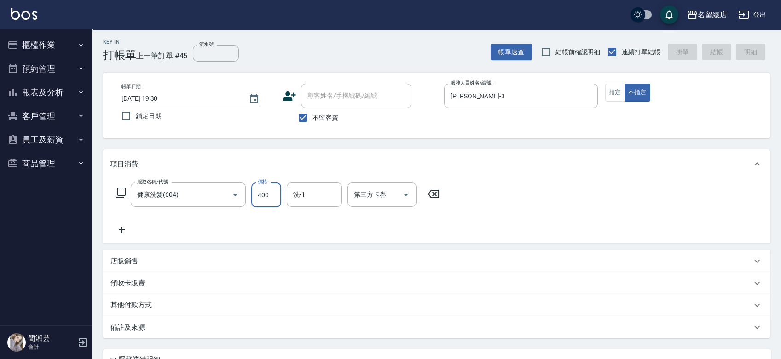
type input "2025/09/07 19:33"
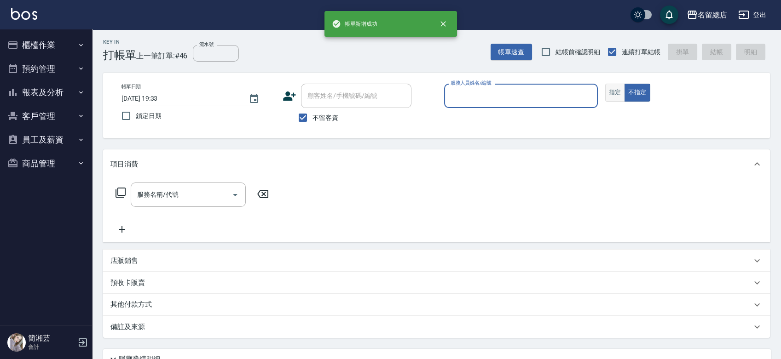
click at [621, 88] on button "指定" at bounding box center [615, 93] width 20 height 18
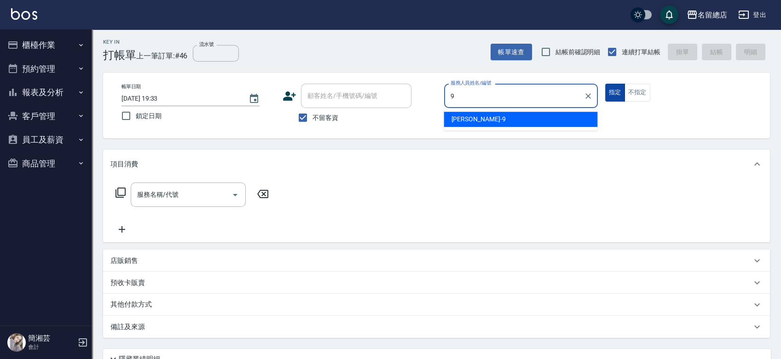
type input "Rosa-9"
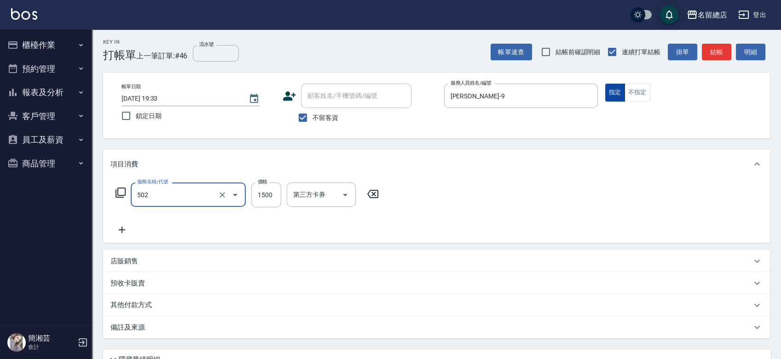
type input "染髮1500以上(502)"
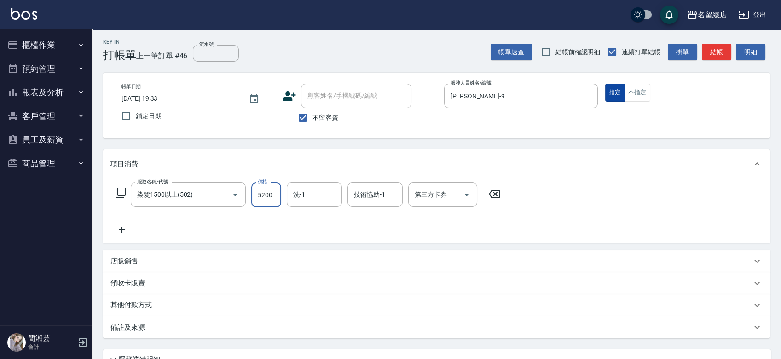
type input "5200"
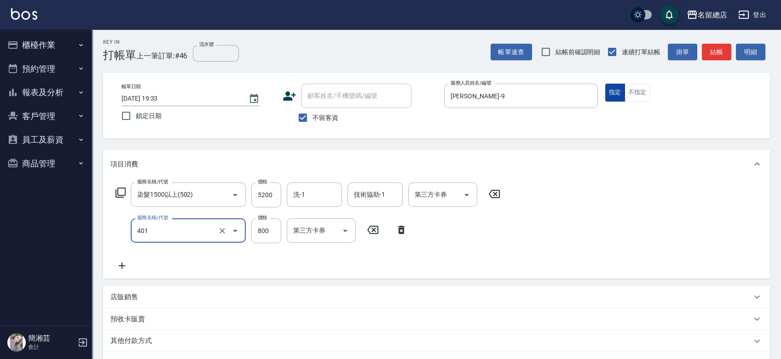
type input "自備護髮(401)"
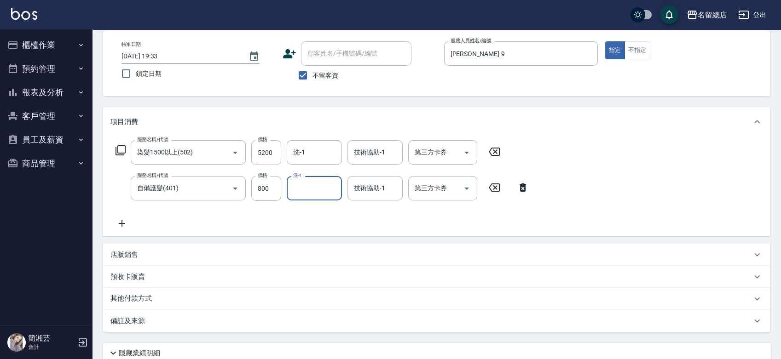
scroll to position [104, 0]
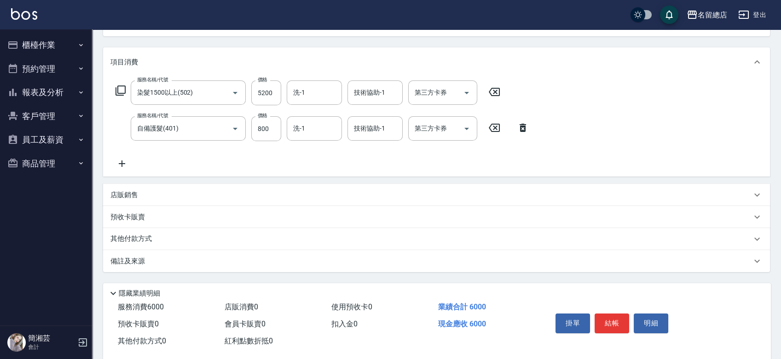
click at [139, 194] on div "店販銷售" at bounding box center [430, 196] width 641 height 10
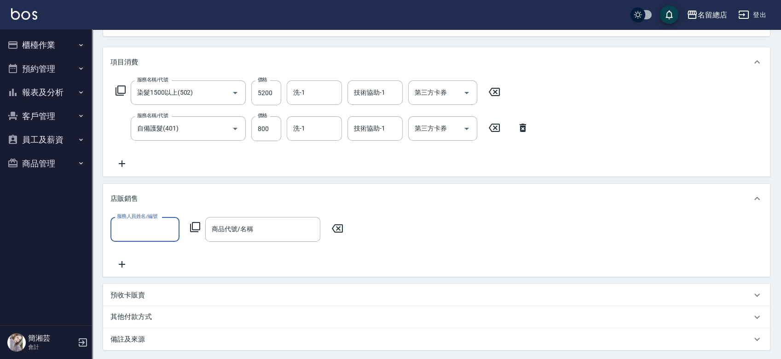
scroll to position [0, 0]
type input "Rosa-9"
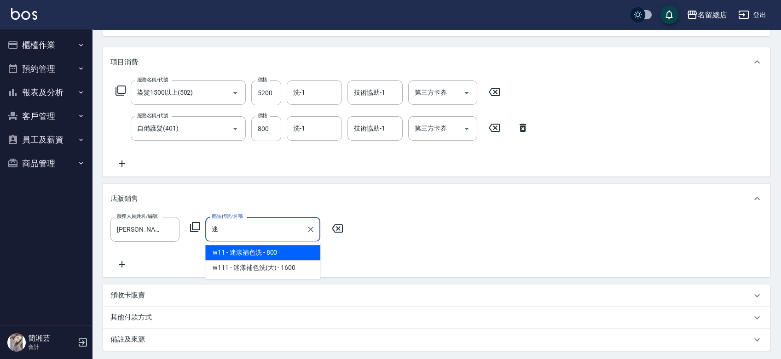
click at [237, 248] on span "w11 - 迷漾補色洗 - 800" at bounding box center [262, 252] width 115 height 15
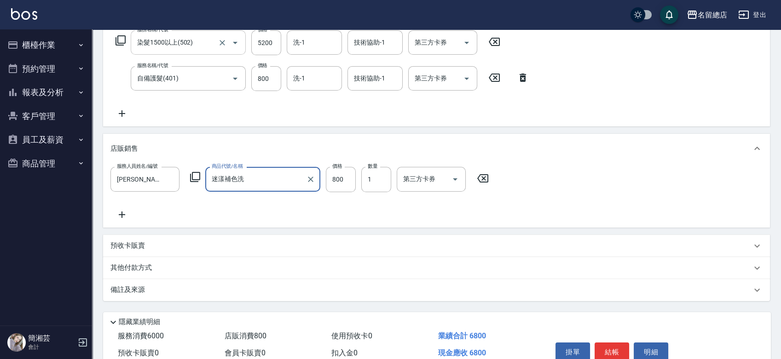
scroll to position [44, 0]
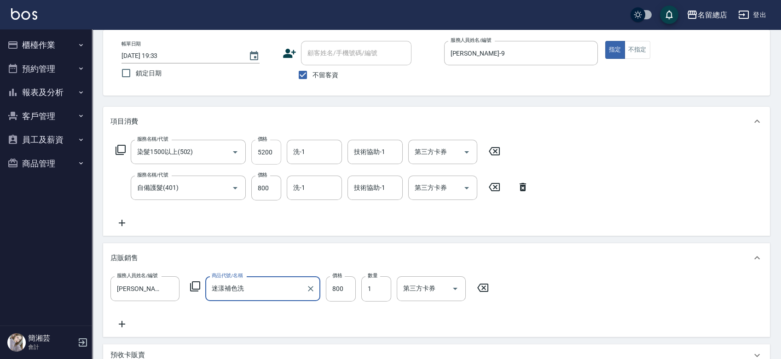
type input "迷漾補色洗"
click at [265, 149] on input "5200" at bounding box center [266, 152] width 30 height 25
type input "880"
click at [385, 239] on div "項目消費 服務名稱/代號 染髮1500以上(502) 服務名稱/代號 價格 5200 價格 洗-1 洗-1 技術協助-1 技術協助-1 第三方卡券 第三方卡券…" at bounding box center [436, 259] width 667 height 304
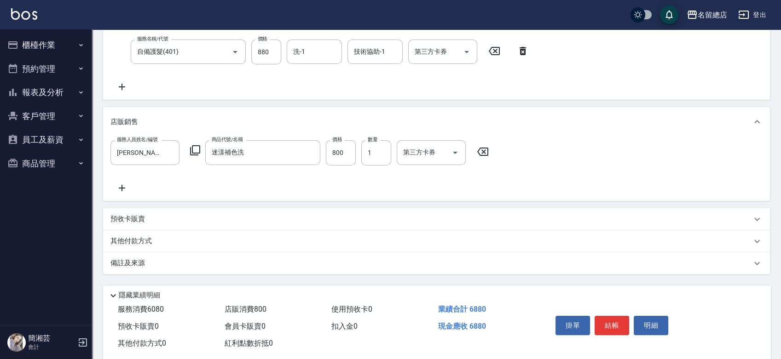
scroll to position [198, 0]
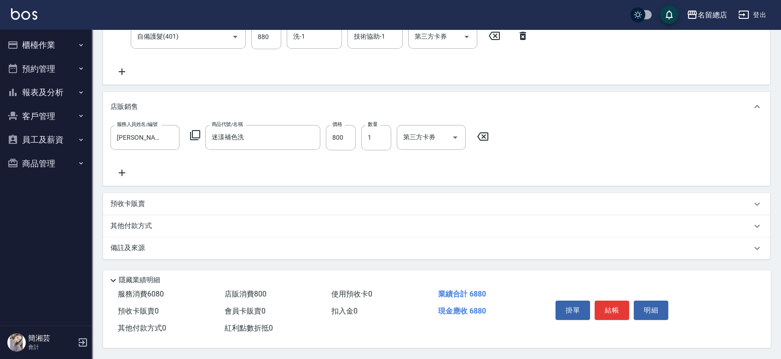
click at [157, 225] on div "其他付款方式" at bounding box center [430, 226] width 641 height 10
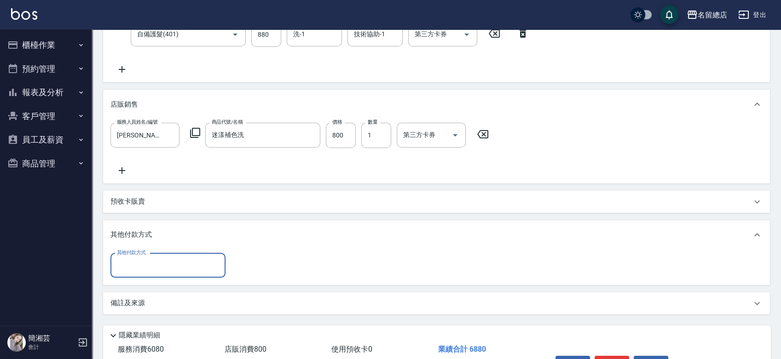
scroll to position [0, 0]
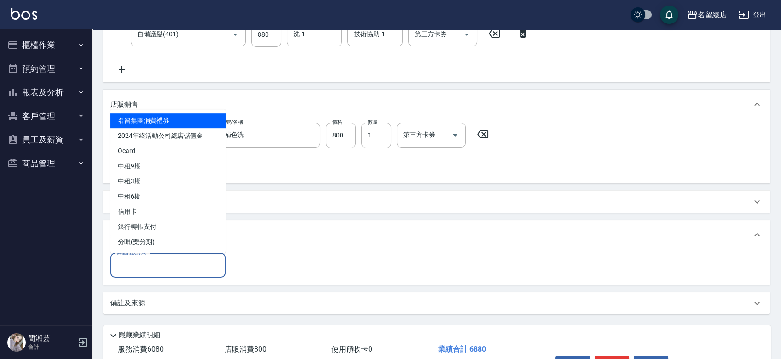
click at [135, 273] on input "其他付款方式" at bounding box center [168, 266] width 107 height 16
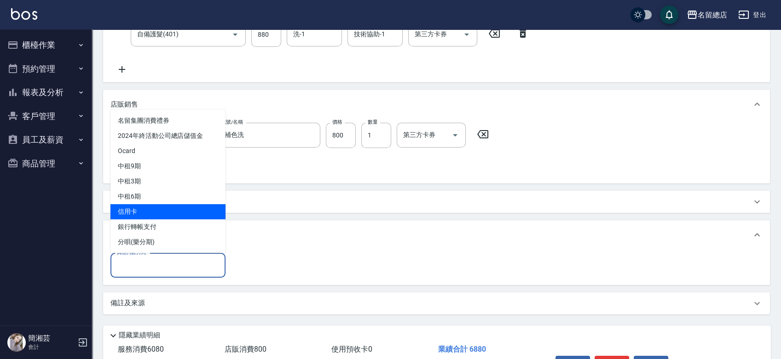
click at [152, 211] on span "信用卡" at bounding box center [167, 211] width 115 height 15
type input "信用卡"
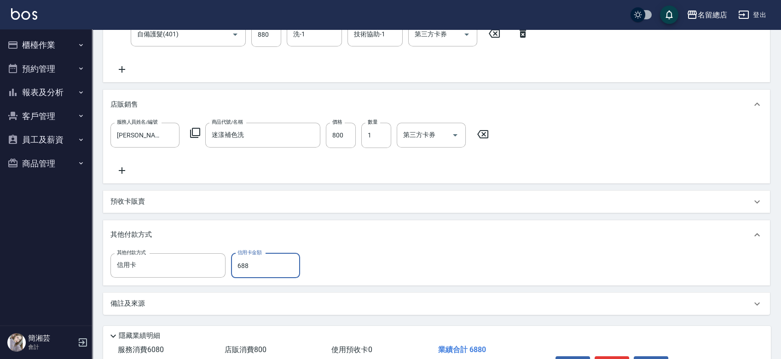
type input "6880"
type input "2025/09/07 19:39"
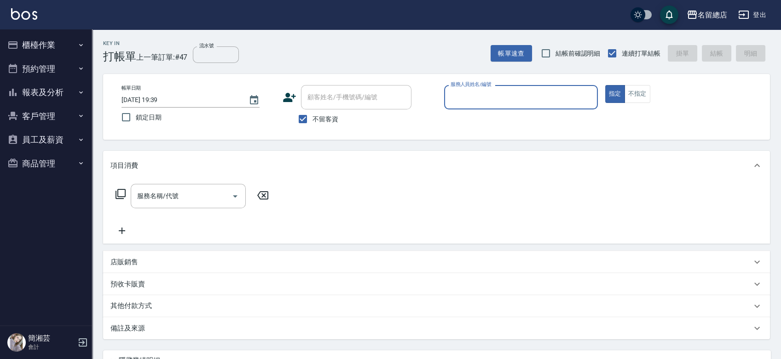
click at [41, 46] on button "櫃檯作業" at bounding box center [46, 45] width 85 height 24
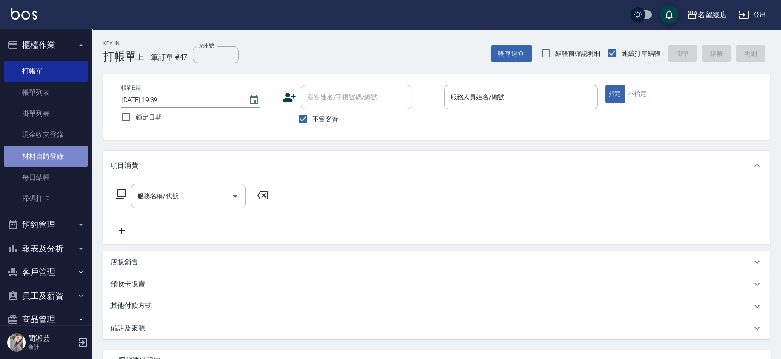
click at [49, 156] on link "材料自購登錄" at bounding box center [46, 156] width 85 height 21
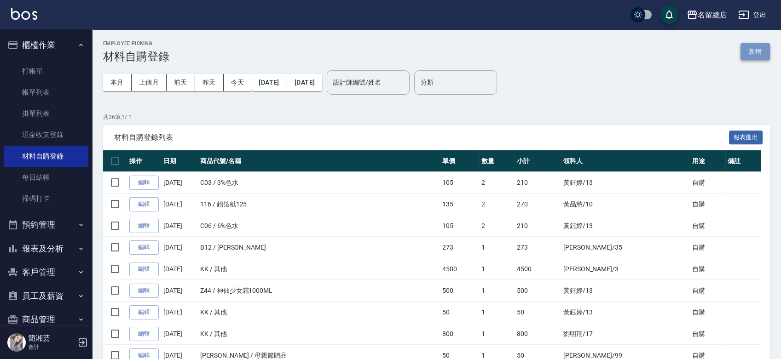
click at [766, 49] on button "新增" at bounding box center [755, 51] width 29 height 17
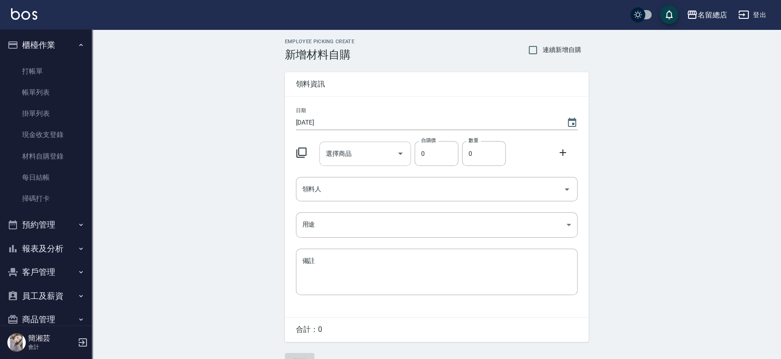
click at [357, 152] on input "選擇商品" at bounding box center [358, 154] width 69 height 16
type input "1"
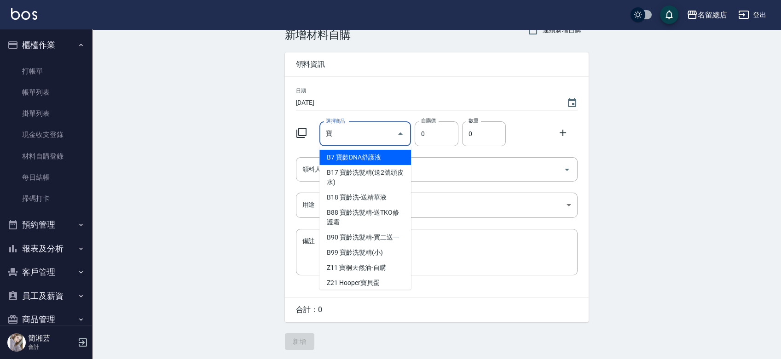
drag, startPoint x: 366, startPoint y: 131, endPoint x: 316, endPoint y: 136, distance: 50.0
click at [316, 136] on div "選擇商品 寶 選擇商品" at bounding box center [363, 132] width 95 height 28
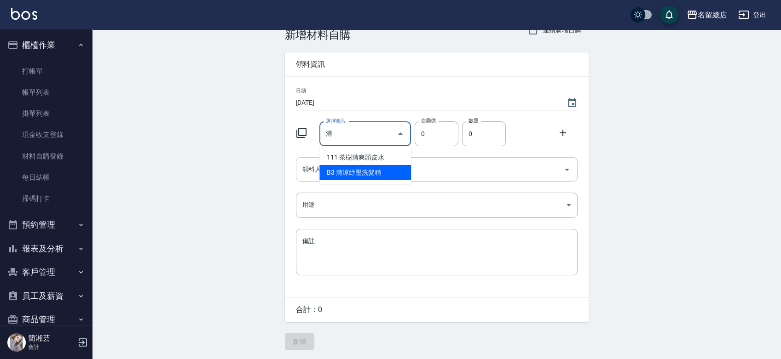
click at [339, 168] on li "B3 清涼紓壓洗髮精" at bounding box center [365, 172] width 92 height 15
type input "清涼紓壓洗髮精"
type input "481"
type input "1"
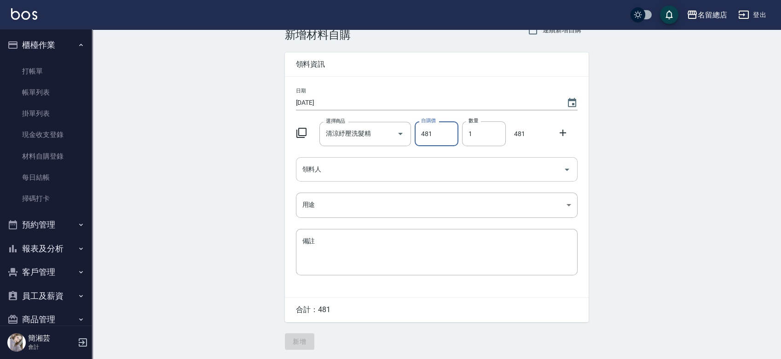
click at [339, 168] on input "領料人" at bounding box center [430, 170] width 260 height 16
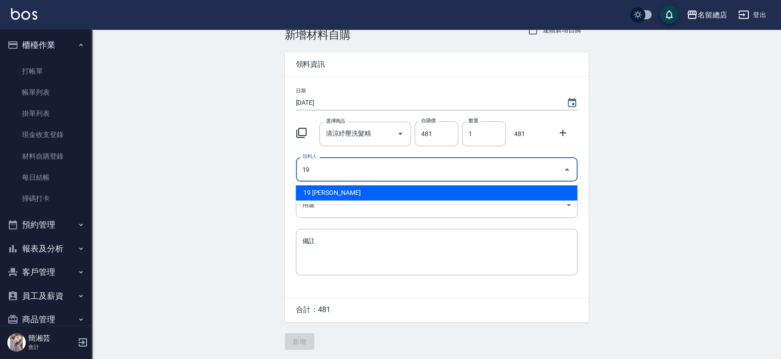
type input "19 林芊佑"
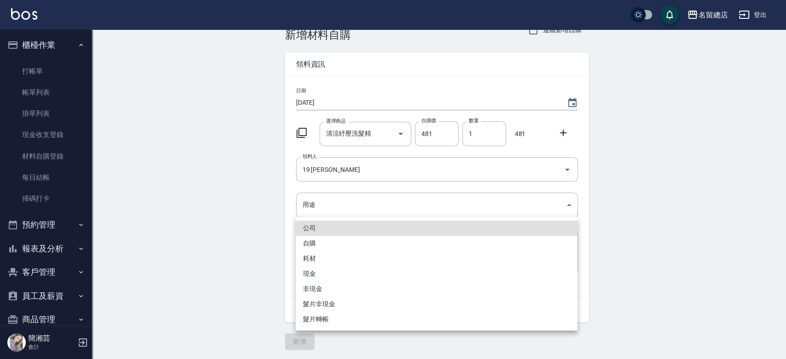
click at [307, 240] on li "自購" at bounding box center [436, 243] width 282 height 15
type input "自購"
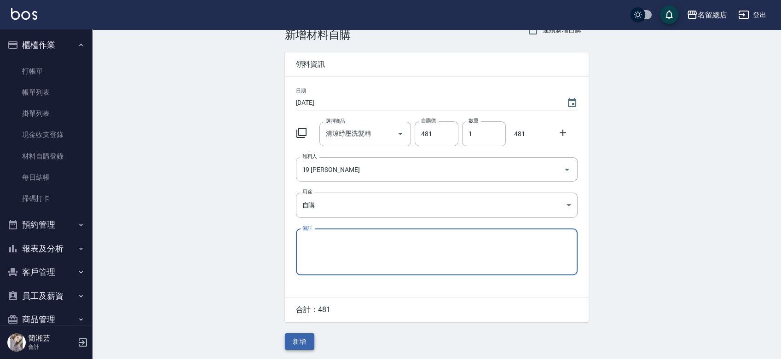
click at [302, 336] on button "新增" at bounding box center [299, 342] width 29 height 17
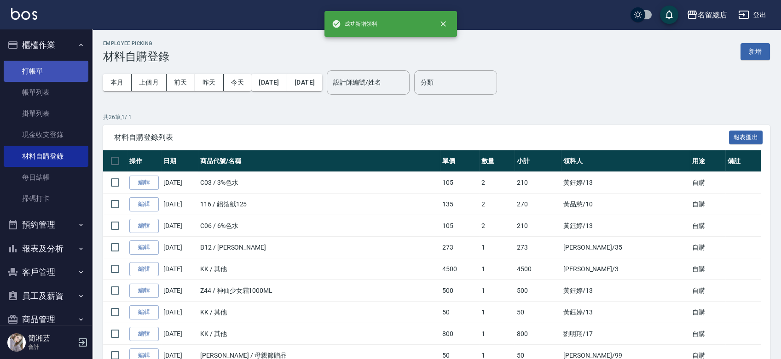
click at [21, 67] on link "打帳單" at bounding box center [46, 71] width 85 height 21
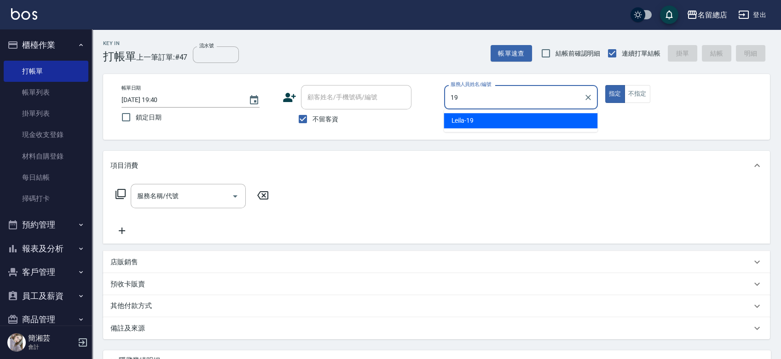
type input "Leila-19"
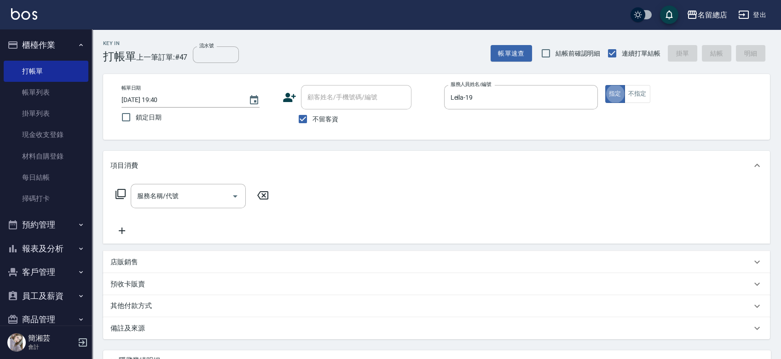
type button "true"
click at [189, 190] on input "服務名稱/代號" at bounding box center [181, 196] width 93 height 16
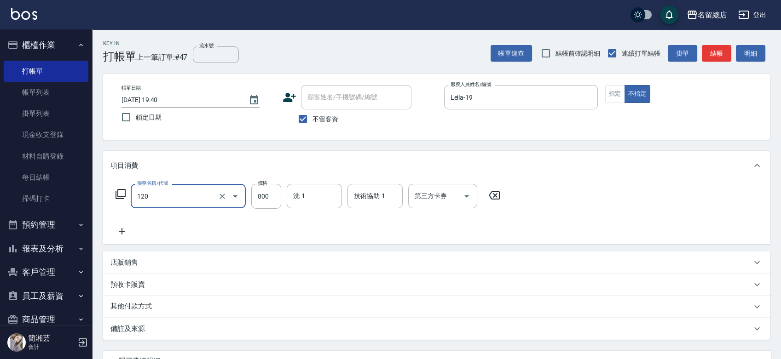
type input "自備頭皮(120)"
type input "600"
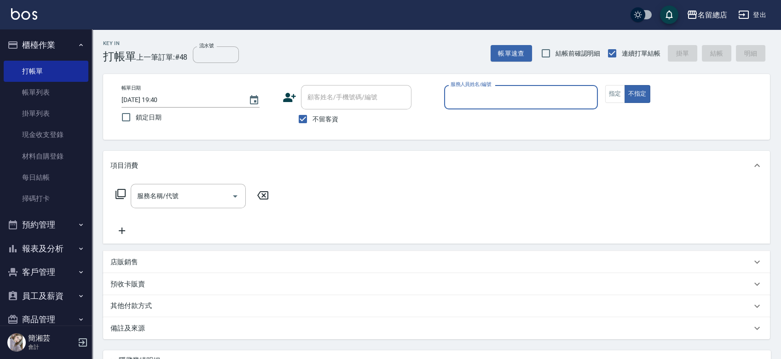
click at [48, 247] on button "報表及分析" at bounding box center [46, 249] width 85 height 24
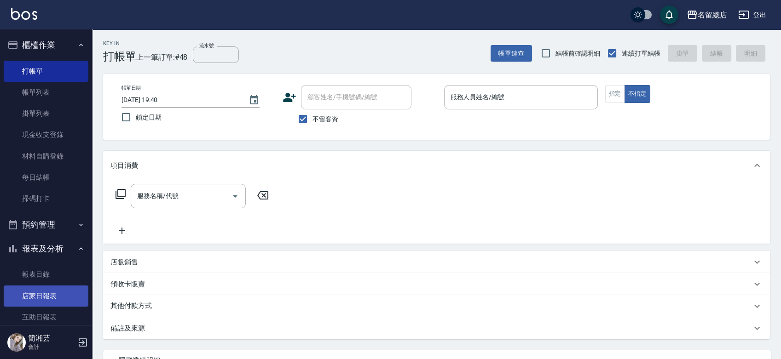
click at [45, 295] on link "店家日報表" at bounding box center [46, 296] width 85 height 21
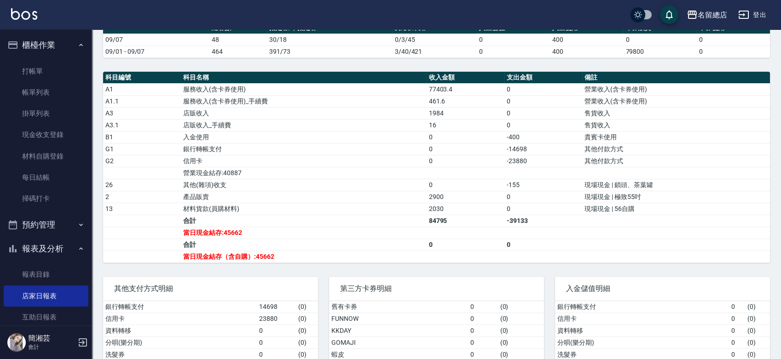
scroll to position [264, 0]
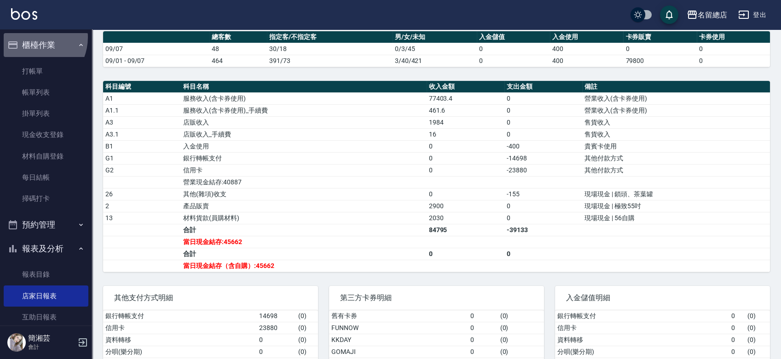
click at [31, 37] on button "櫃檯作業" at bounding box center [46, 45] width 85 height 24
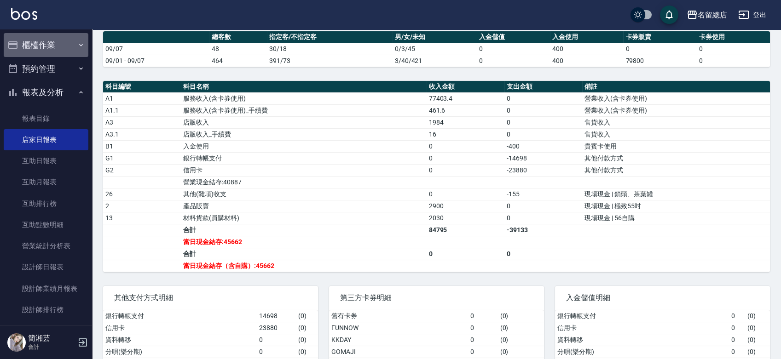
click at [47, 45] on button "櫃檯作業" at bounding box center [46, 45] width 85 height 24
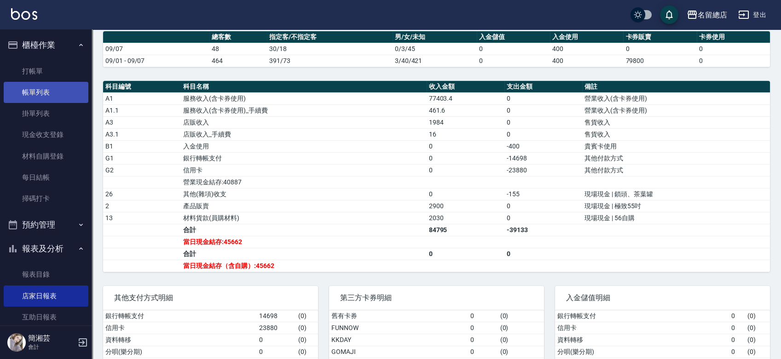
click at [48, 94] on link "帳單列表" at bounding box center [46, 92] width 85 height 21
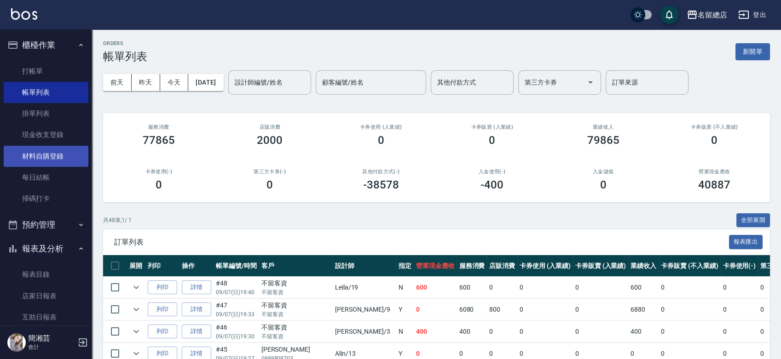
click at [58, 150] on link "材料自購登錄" at bounding box center [46, 156] width 85 height 21
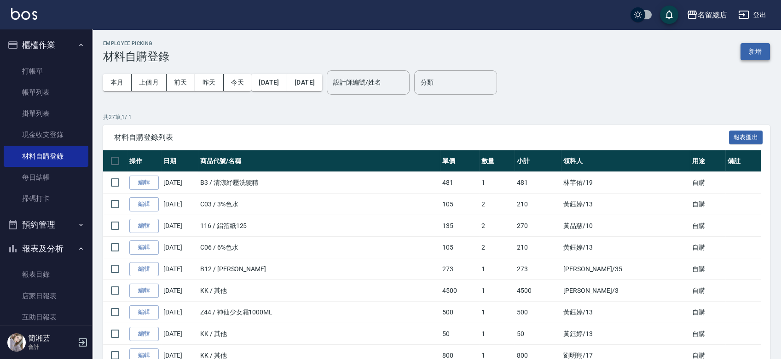
click at [767, 51] on button "新增" at bounding box center [755, 51] width 29 height 17
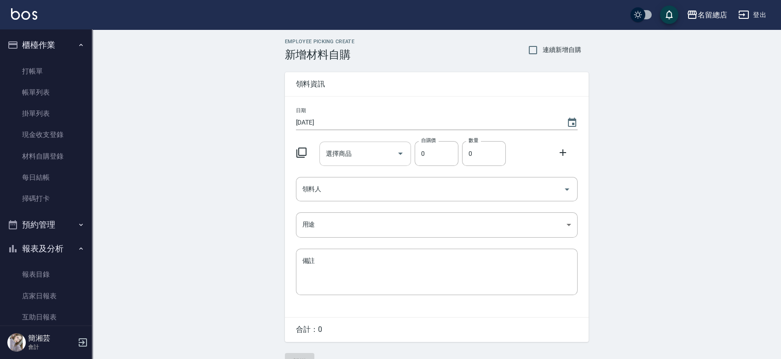
click at [363, 157] on input "選擇商品" at bounding box center [358, 154] width 69 height 16
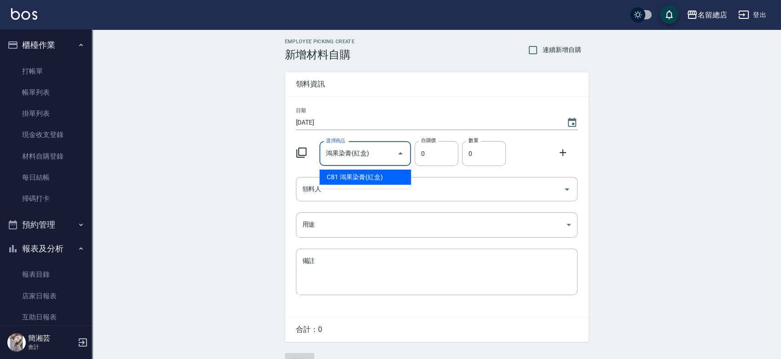
click at [372, 174] on li "C81 鴻果染膏(紅盒)" at bounding box center [365, 177] width 92 height 15
type input "鴻果染膏(紅盒)"
type input "135"
type input "1"
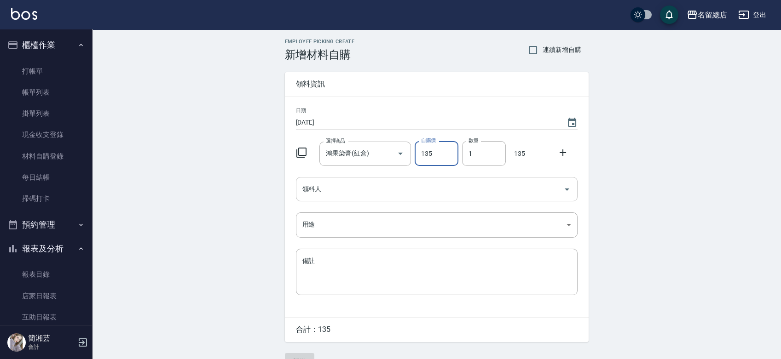
click at [362, 188] on input "領料人" at bounding box center [430, 189] width 260 height 16
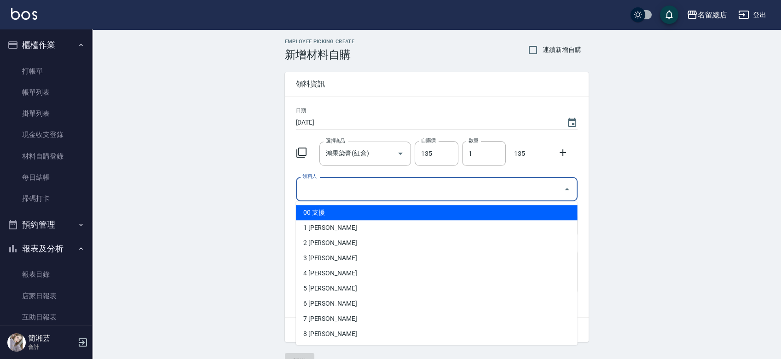
type input "3"
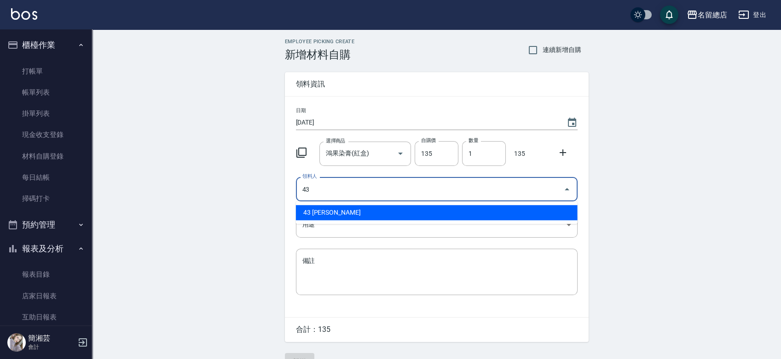
type input "43 黃郁涵"
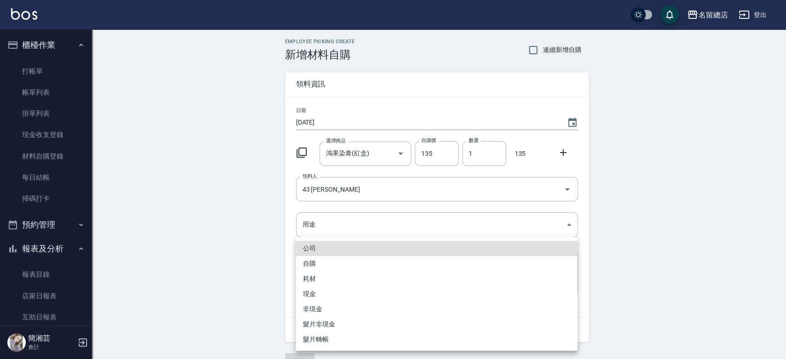
click at [322, 264] on li "自購" at bounding box center [436, 263] width 282 height 15
type input "自購"
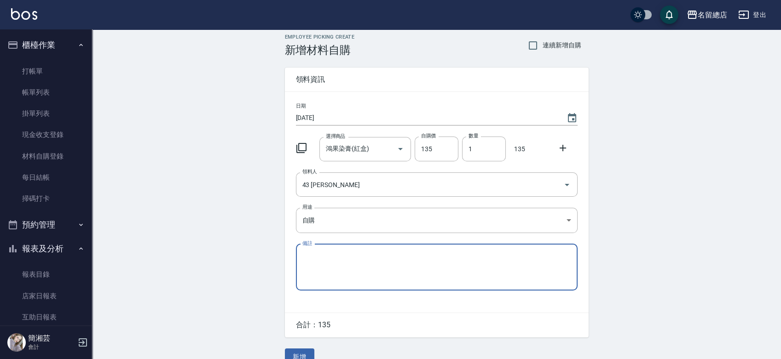
scroll to position [20, 0]
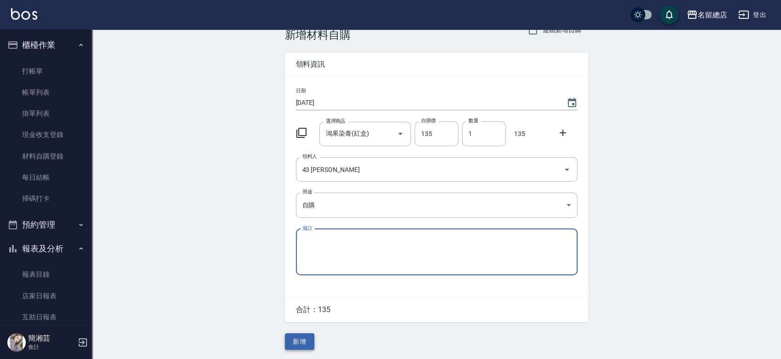
click at [310, 342] on button "新增" at bounding box center [299, 342] width 29 height 17
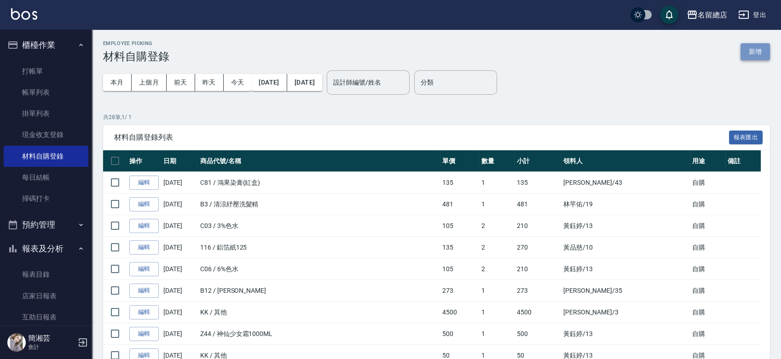
click at [755, 47] on button "新增" at bounding box center [755, 51] width 29 height 17
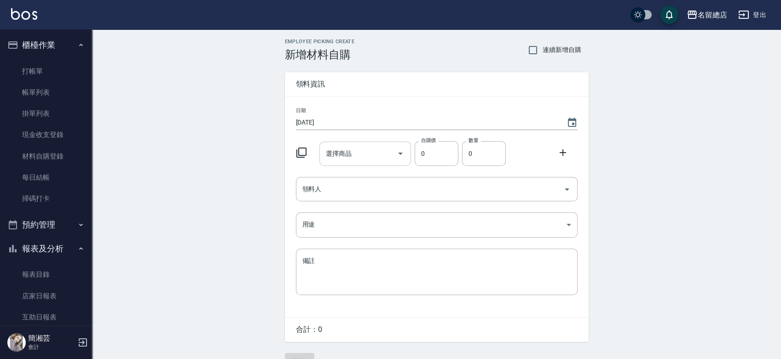
click at [366, 151] on input "選擇商品" at bounding box center [358, 154] width 69 height 16
type input "博"
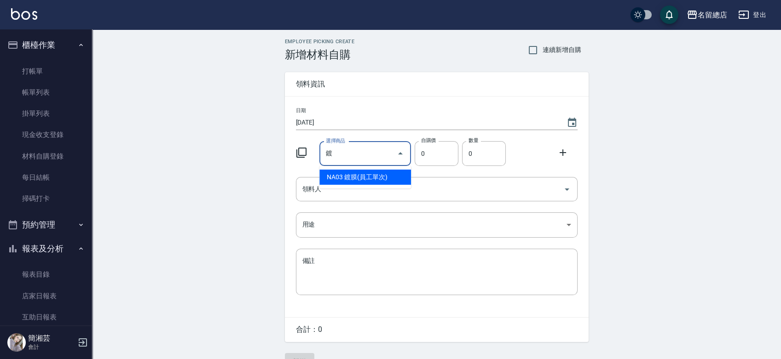
click at [382, 179] on li "NA03 鍍膜(員工單次)" at bounding box center [365, 177] width 92 height 15
type input "鍍膜(員工單次)"
type input "500"
type input "1"
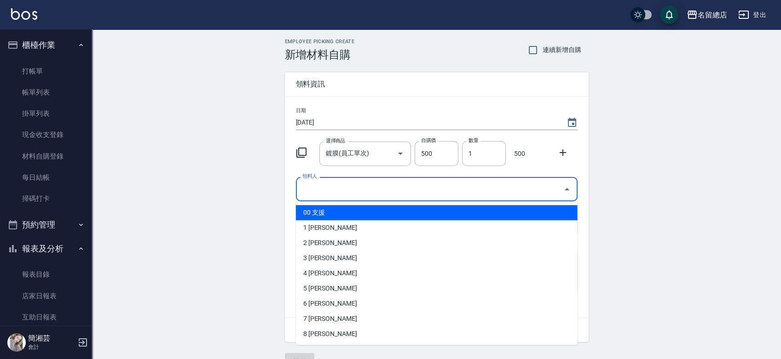
click at [380, 183] on input "領料人" at bounding box center [430, 189] width 260 height 16
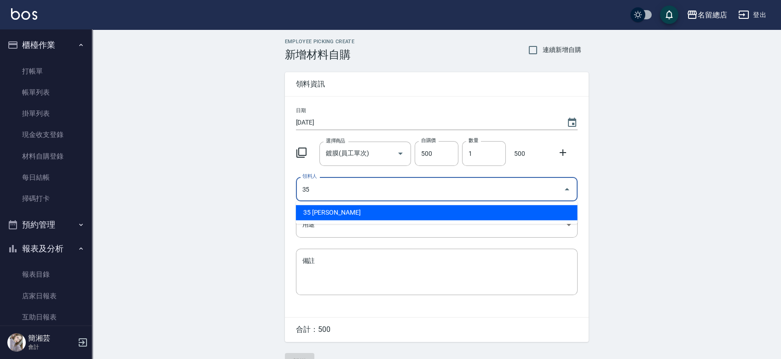
type input "35 陳鳳儀"
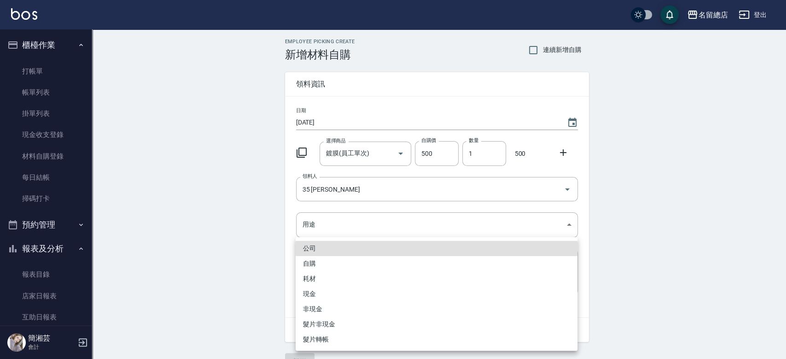
click at [307, 266] on li "自購" at bounding box center [436, 263] width 282 height 15
type input "自購"
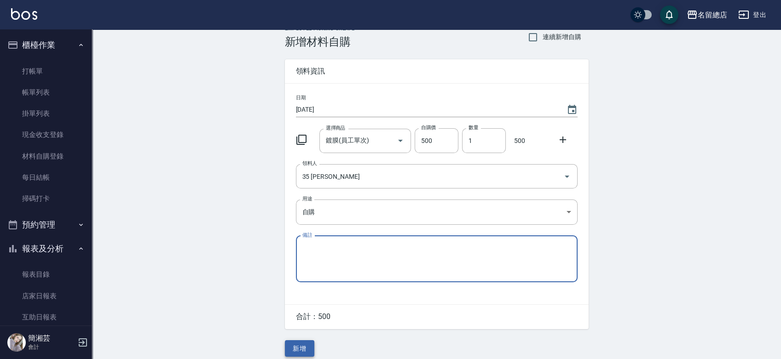
scroll to position [20, 0]
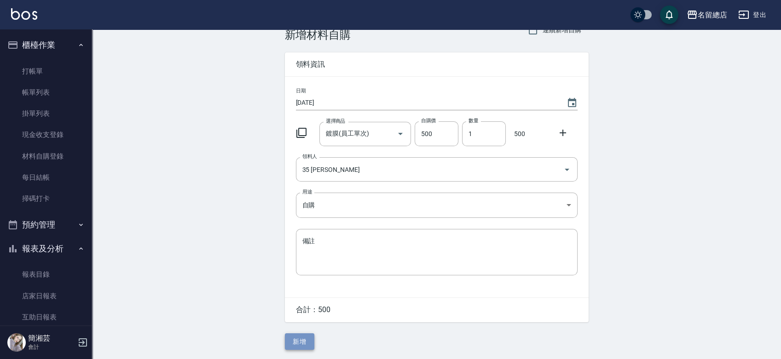
click at [306, 337] on button "新增" at bounding box center [299, 342] width 29 height 17
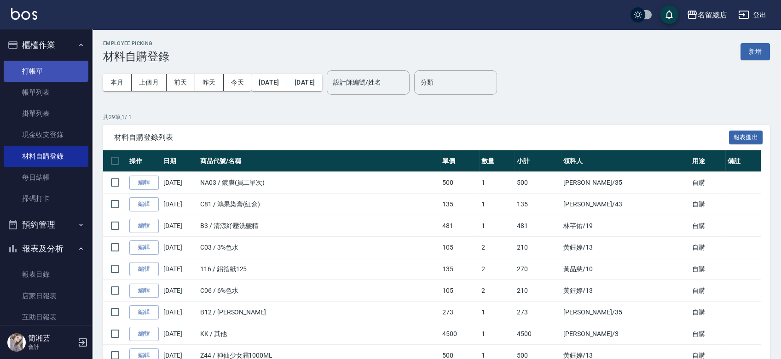
click at [46, 65] on link "打帳單" at bounding box center [46, 71] width 85 height 21
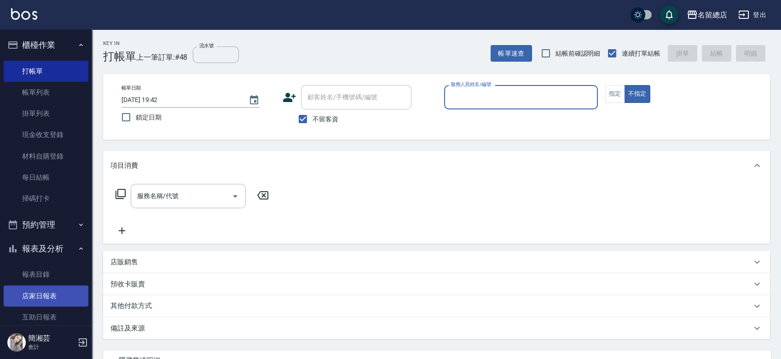
click at [51, 298] on link "店家日報表" at bounding box center [46, 296] width 85 height 21
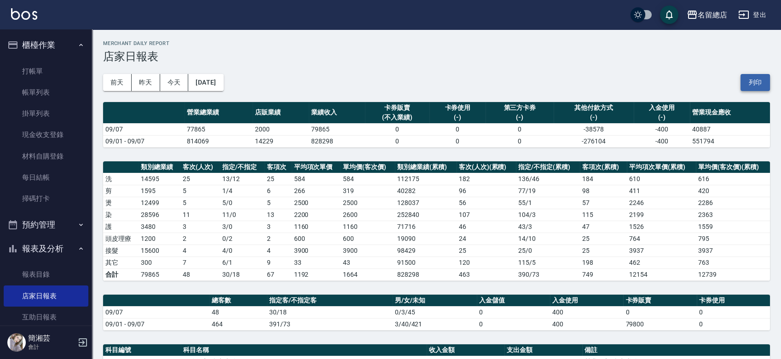
click at [760, 81] on button "列印" at bounding box center [755, 82] width 29 height 17
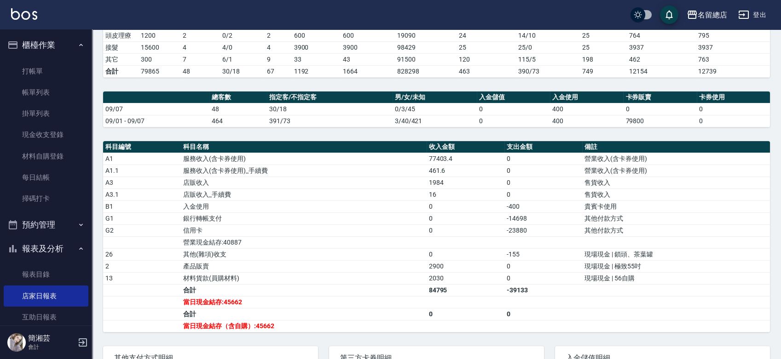
scroll to position [204, 0]
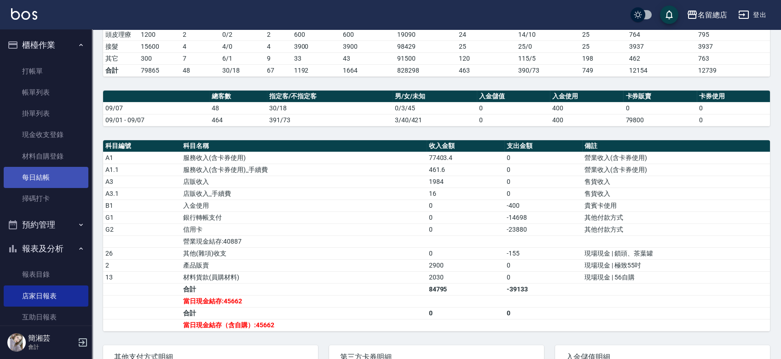
click at [46, 180] on link "每日結帳" at bounding box center [46, 177] width 85 height 21
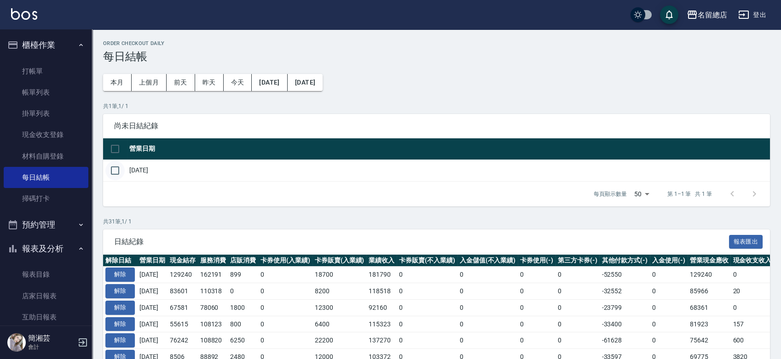
click at [118, 168] on input "checkbox" at bounding box center [114, 170] width 19 height 19
checkbox input "true"
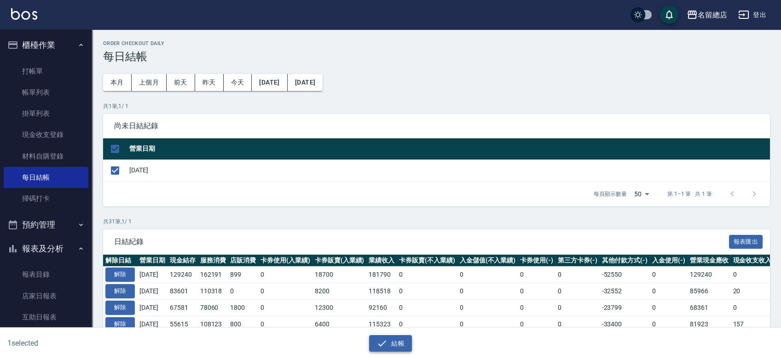
click at [390, 341] on button "結帳" at bounding box center [390, 344] width 43 height 17
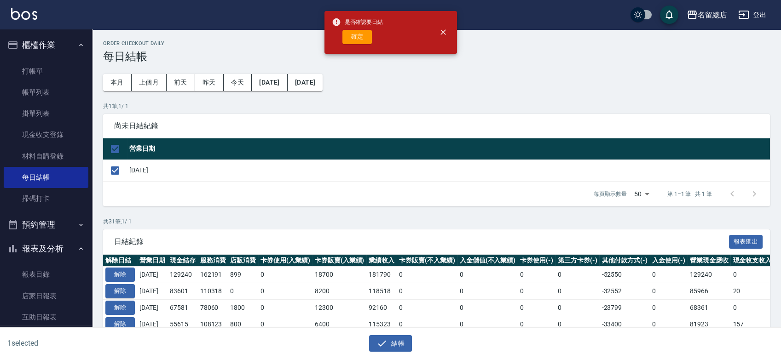
click at [363, 44] on div "是否確認要日結 確定" at bounding box center [358, 32] width 52 height 37
click at [357, 34] on button "確定" at bounding box center [356, 37] width 29 height 14
checkbox input "false"
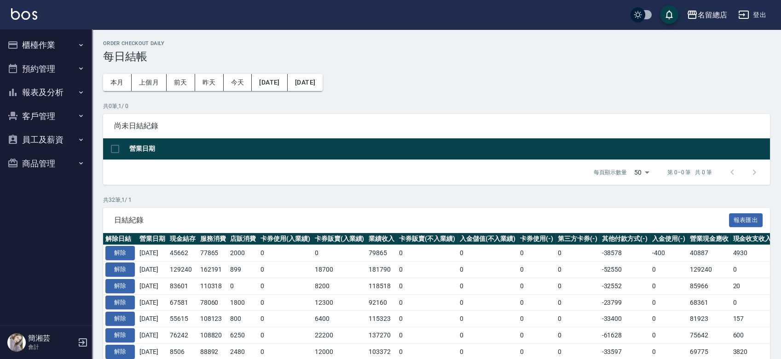
click at [60, 47] on button "櫃檯作業" at bounding box center [46, 45] width 85 height 24
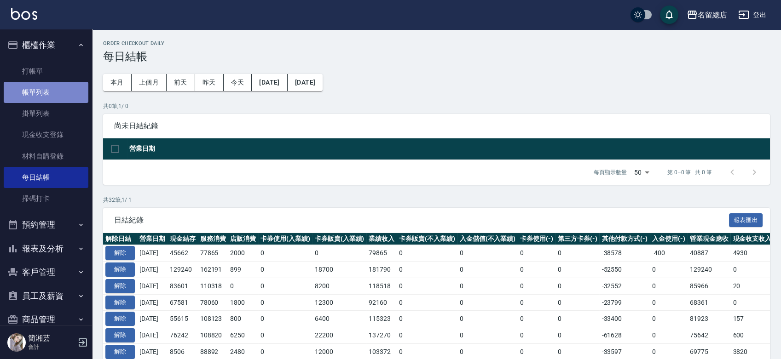
click at [53, 92] on link "帳單列表" at bounding box center [46, 92] width 85 height 21
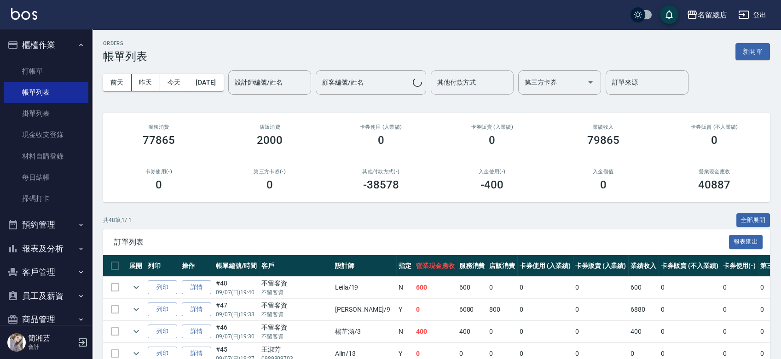
click at [463, 80] on div "其他付款方式 其他付款方式" at bounding box center [472, 82] width 83 height 24
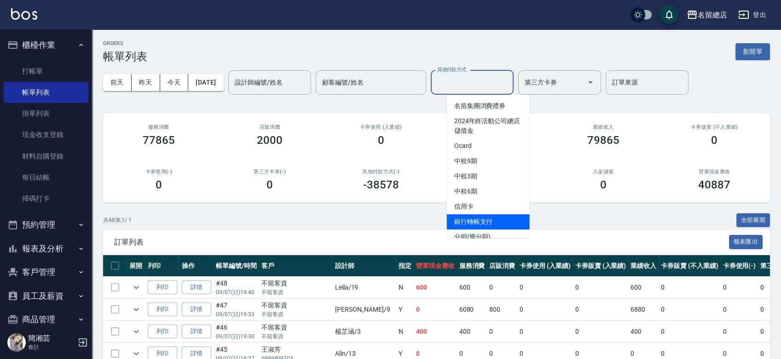
click at [474, 224] on span "銀行轉帳支付" at bounding box center [488, 221] width 83 height 15
type input "銀行轉帳支付"
